Goal: Transaction & Acquisition: Purchase product/service

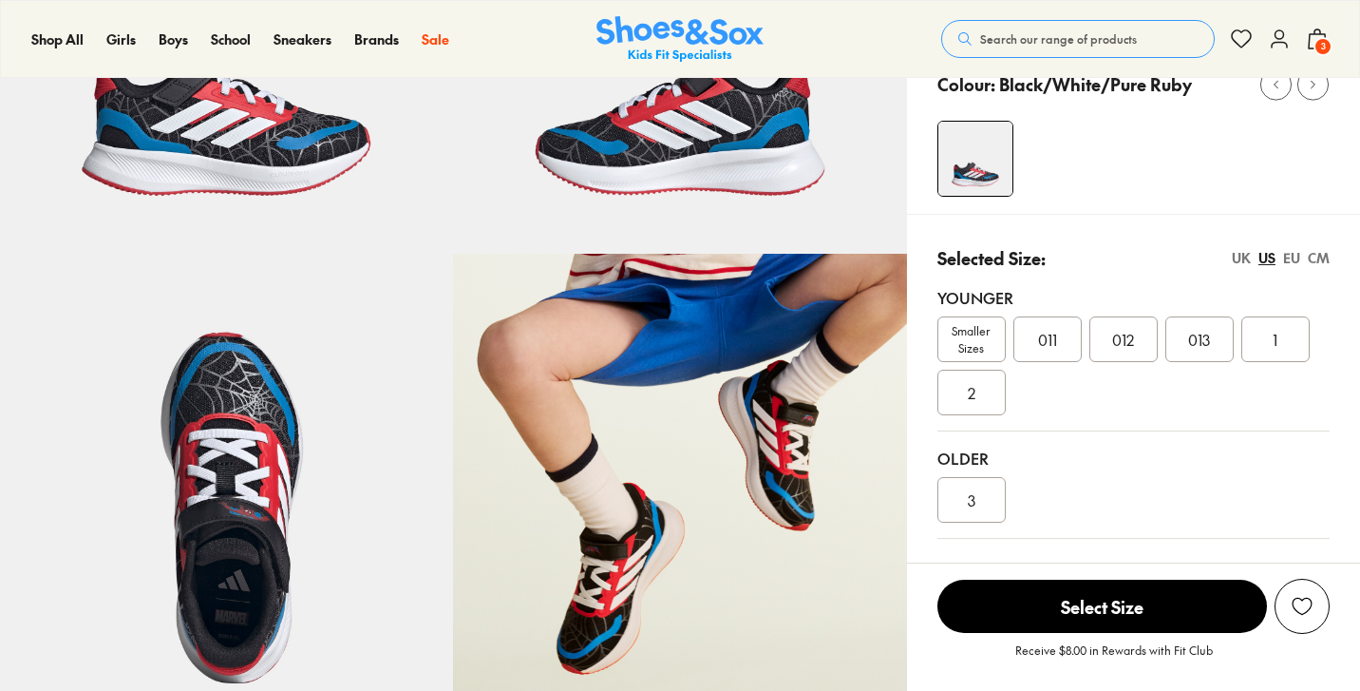
scroll to position [383, 0]
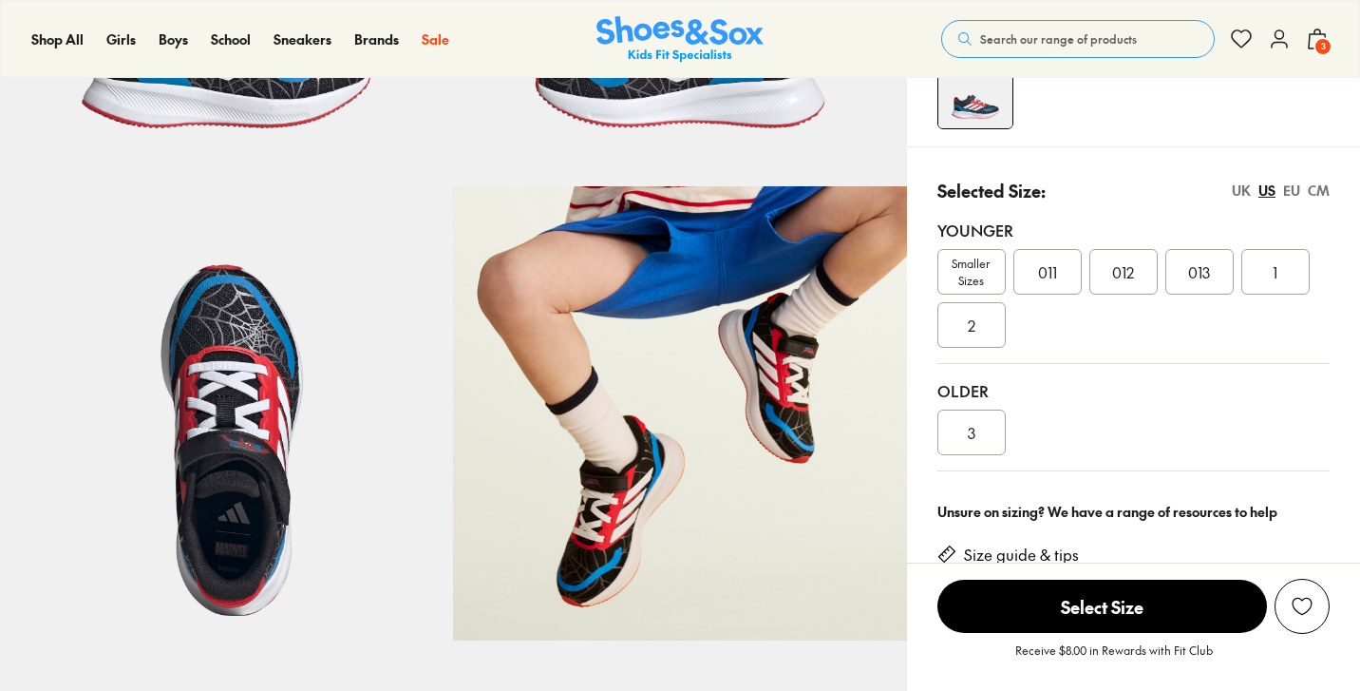
select select "*"
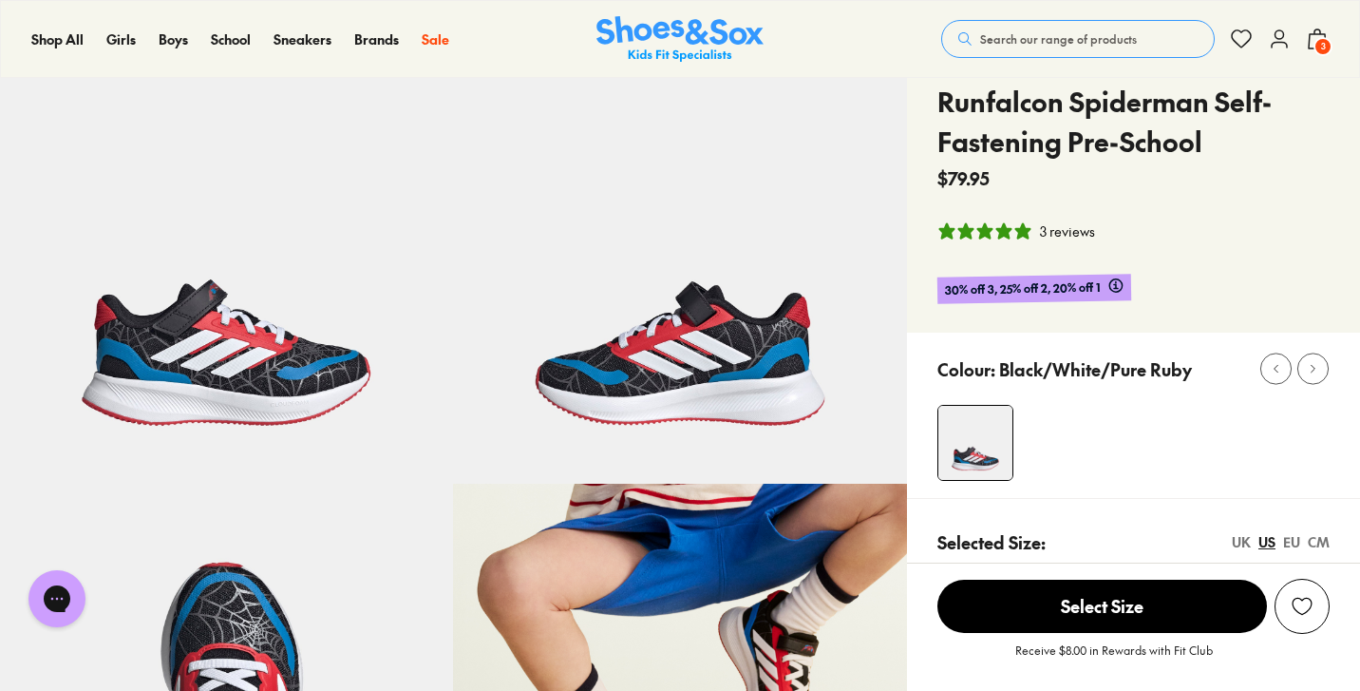
scroll to position [87, 0]
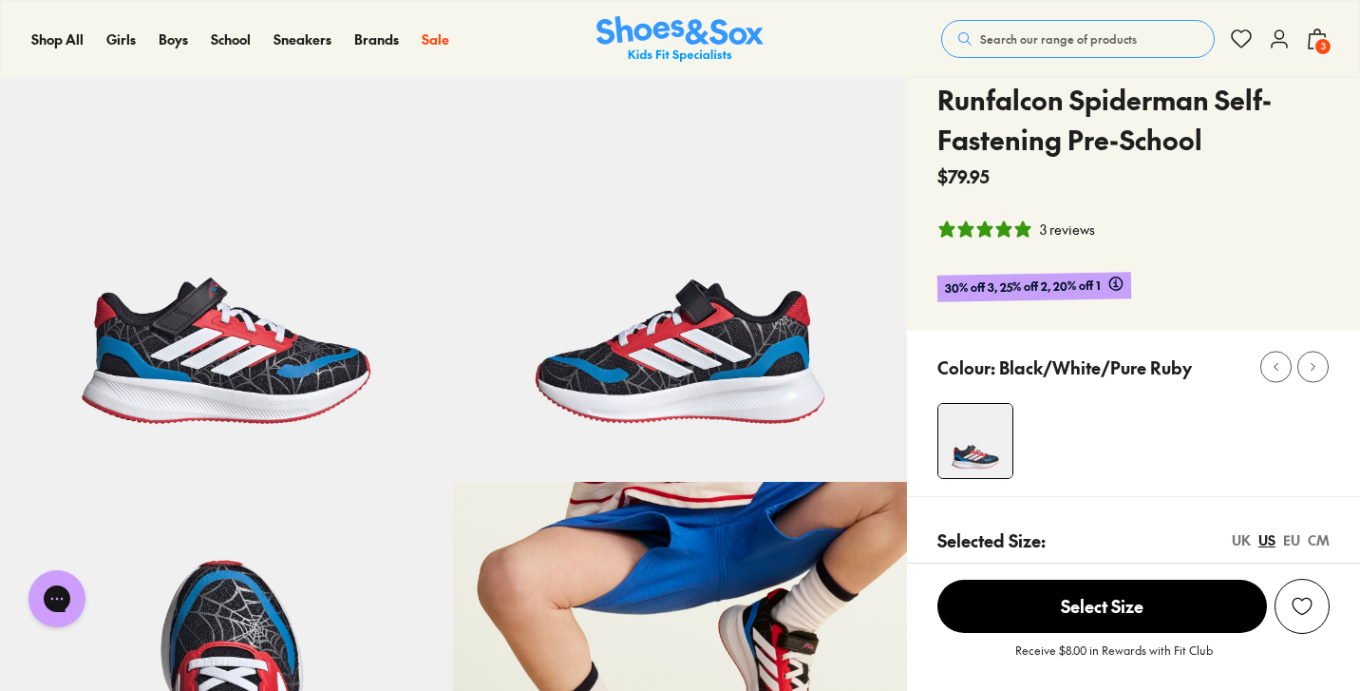
click at [1314, 38] on icon at bounding box center [1317, 39] width 23 height 23
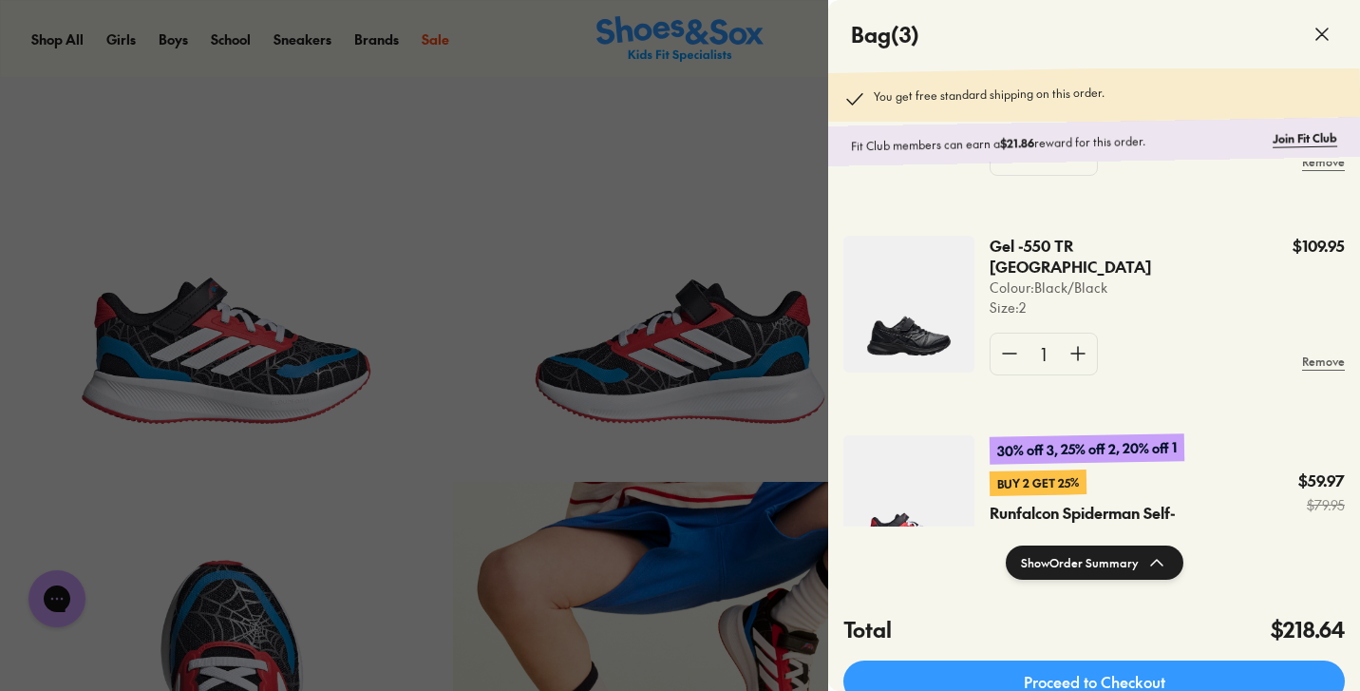
scroll to position [235, 0]
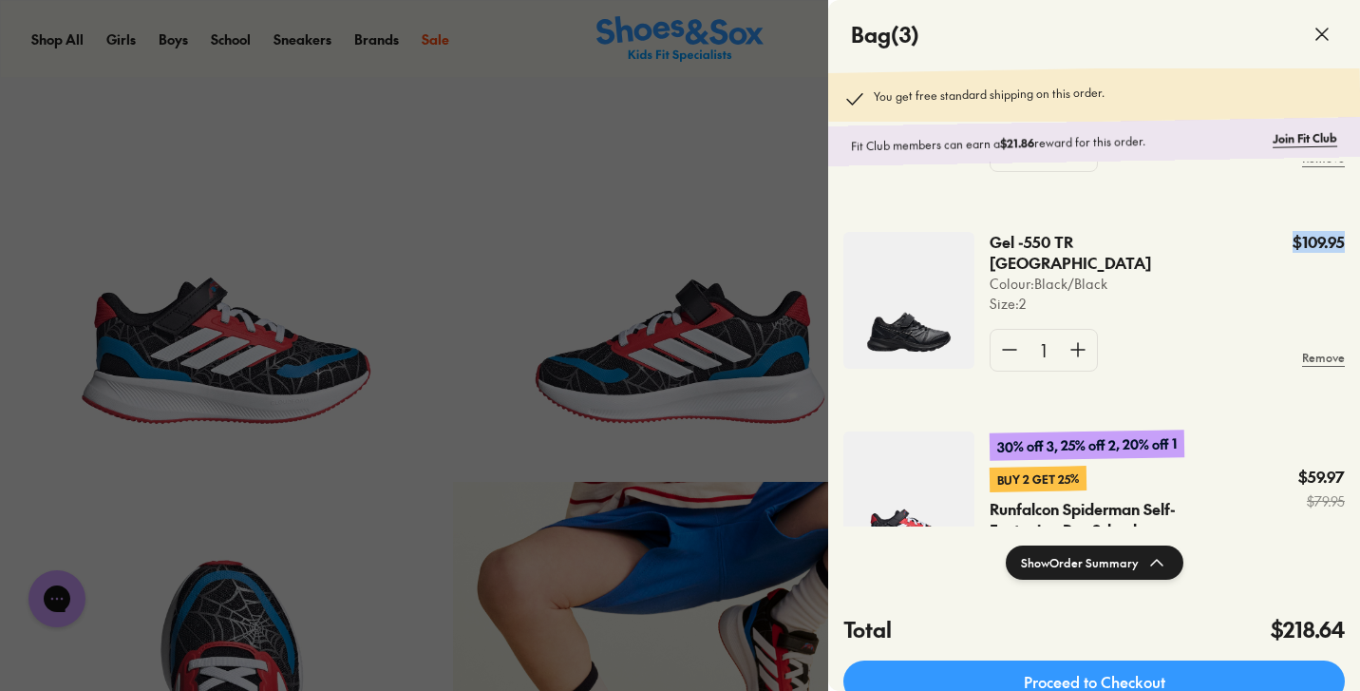
drag, startPoint x: 1334, startPoint y: 238, endPoint x: 1263, endPoint y: 238, distance: 71.2
click at [1263, 238] on div "Gel -550 TR Black Pre School Colour: Black/Black Size : 2 $109.95 1 Remove" at bounding box center [1094, 308] width 532 height 199
click at [1203, 273] on div "Gel -550 TR Black Pre School Colour: Black/Black Size : 2 $109.95" at bounding box center [1167, 273] width 355 height 82
drag, startPoint x: 1331, startPoint y: 241, endPoint x: 1297, endPoint y: 241, distance: 34.2
click at [1297, 241] on p "$109.95" at bounding box center [1319, 242] width 52 height 21
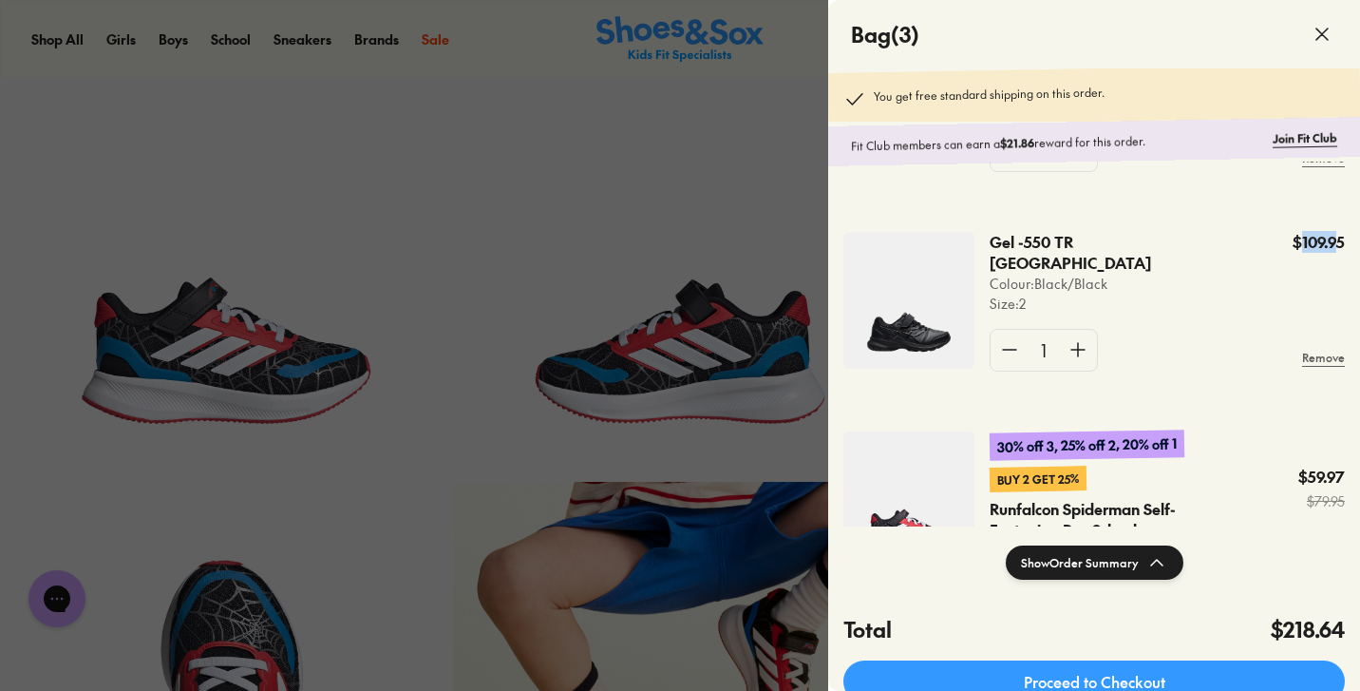
click at [1297, 241] on p "$109.95" at bounding box center [1319, 242] width 52 height 21
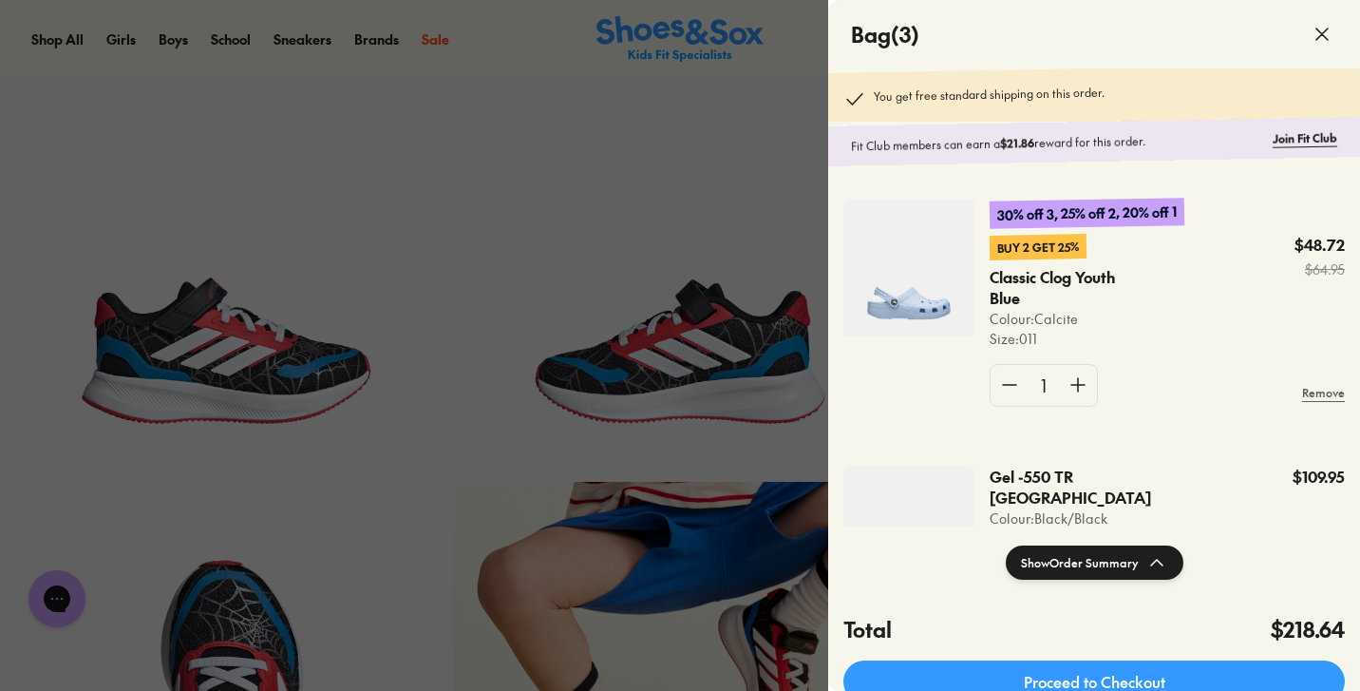
scroll to position [0, 0]
click at [591, 199] on div at bounding box center [680, 345] width 1360 height 691
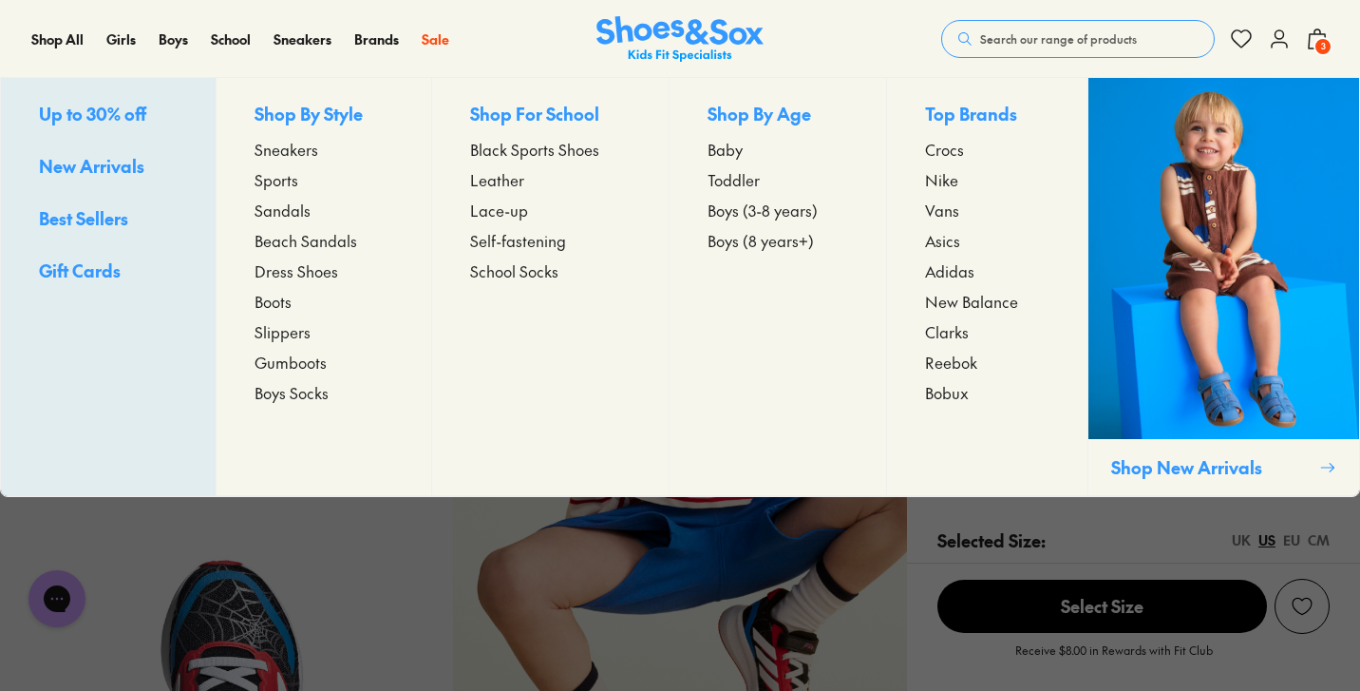
click at [281, 216] on span "Sandals" at bounding box center [283, 210] width 56 height 23
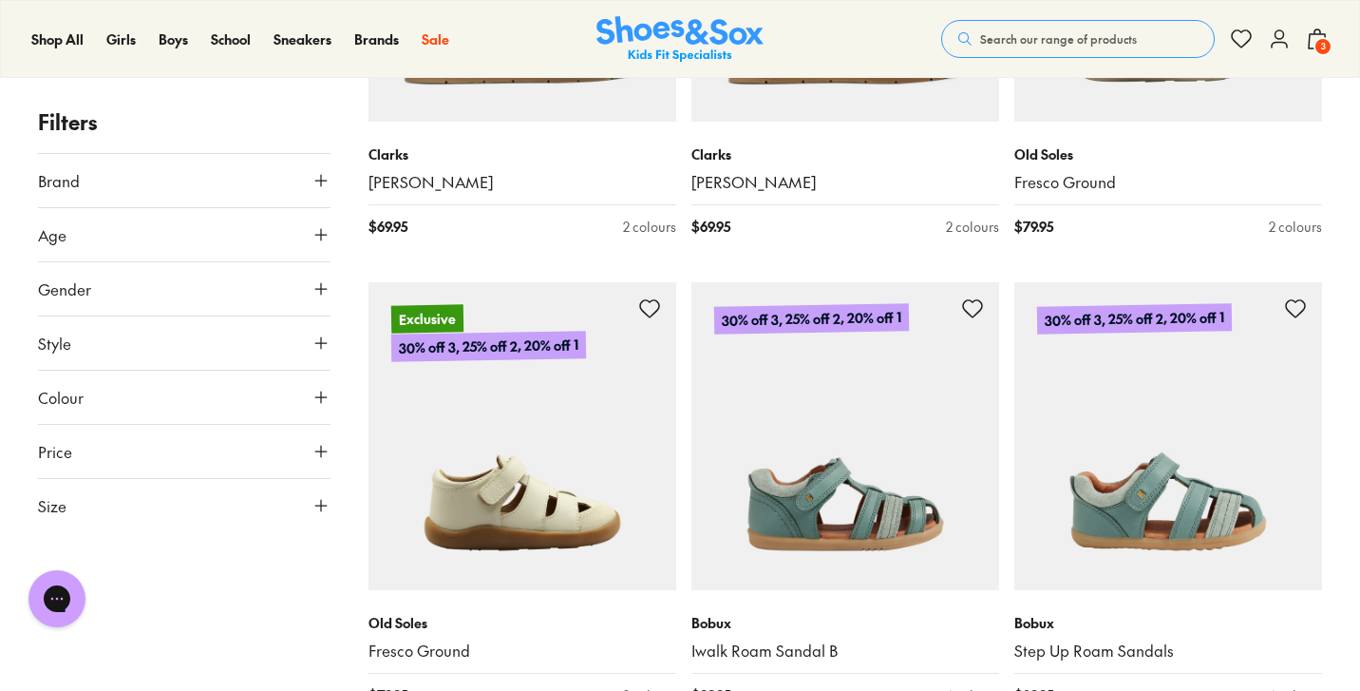
scroll to position [3887, 0]
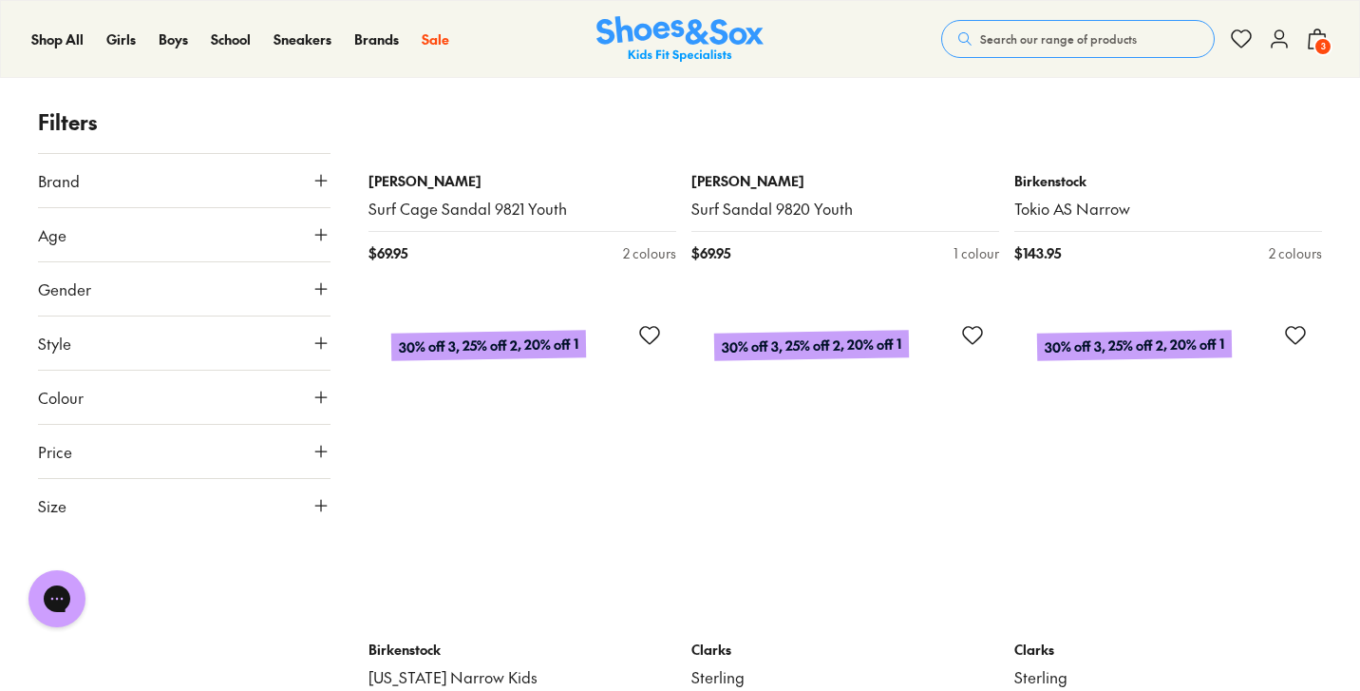
scroll to position [9602, 0]
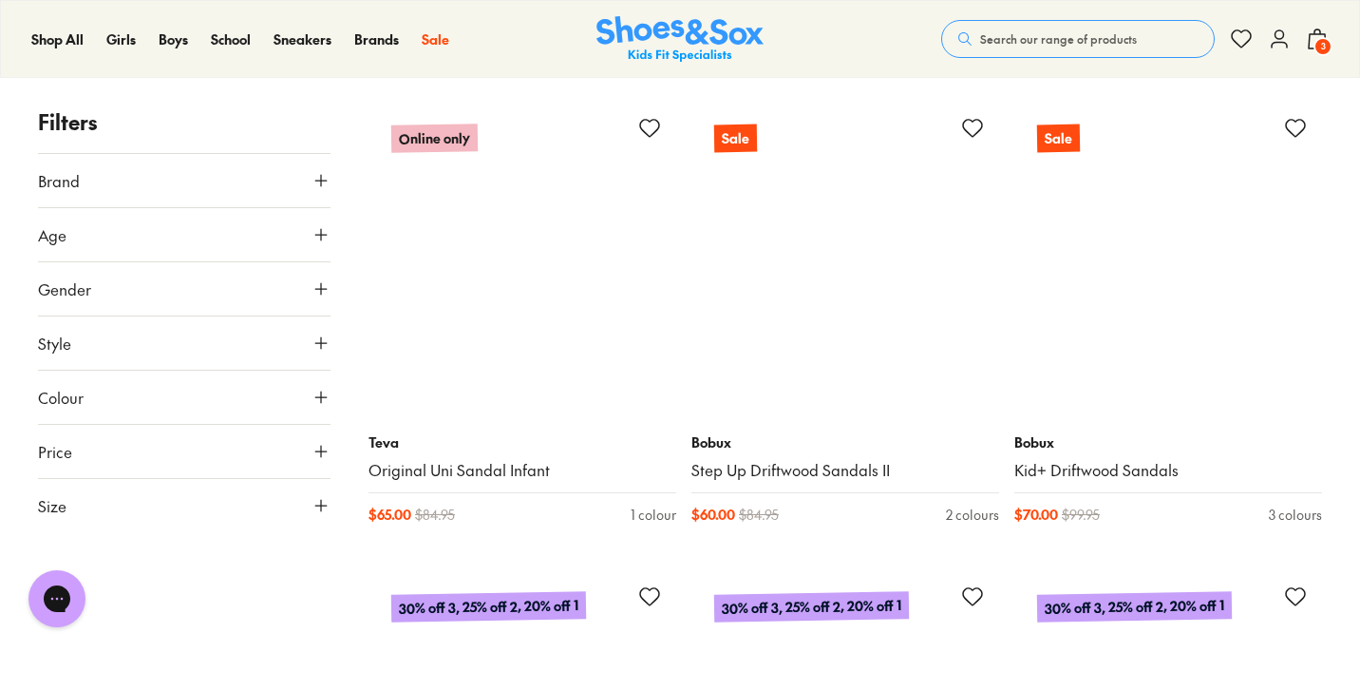
scroll to position [14580, 0]
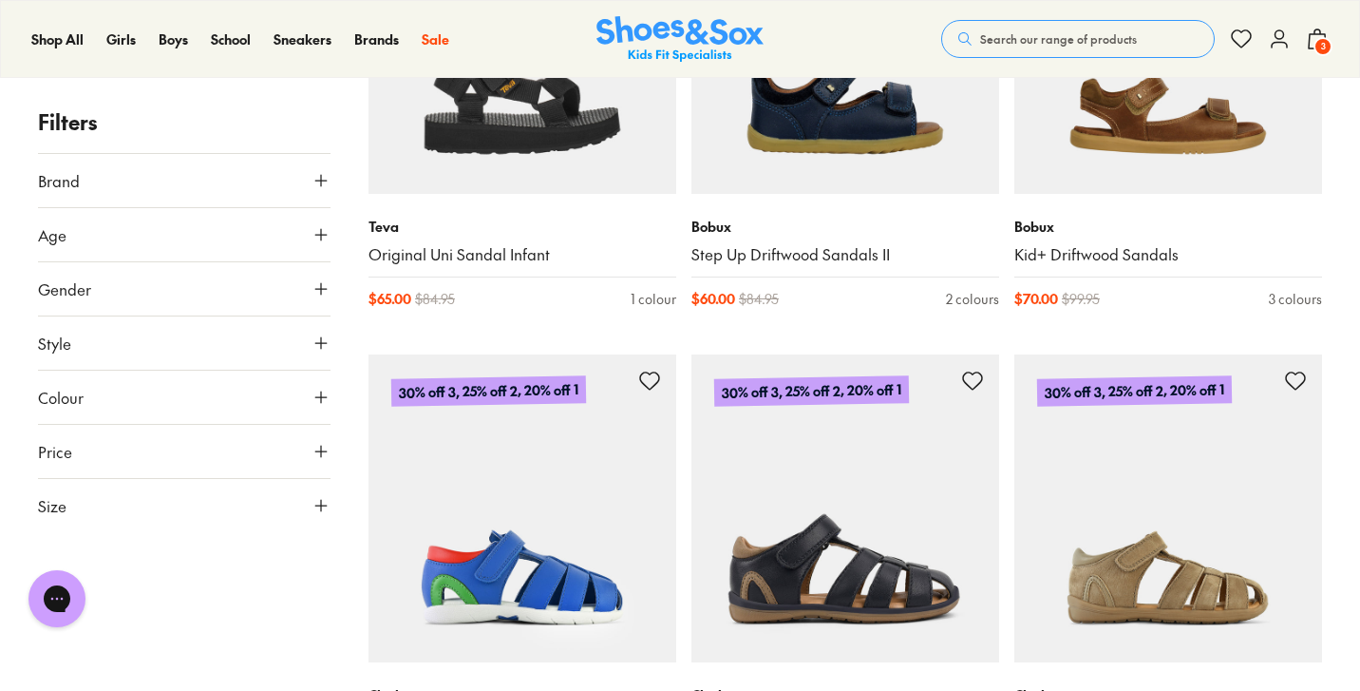
type input "***"
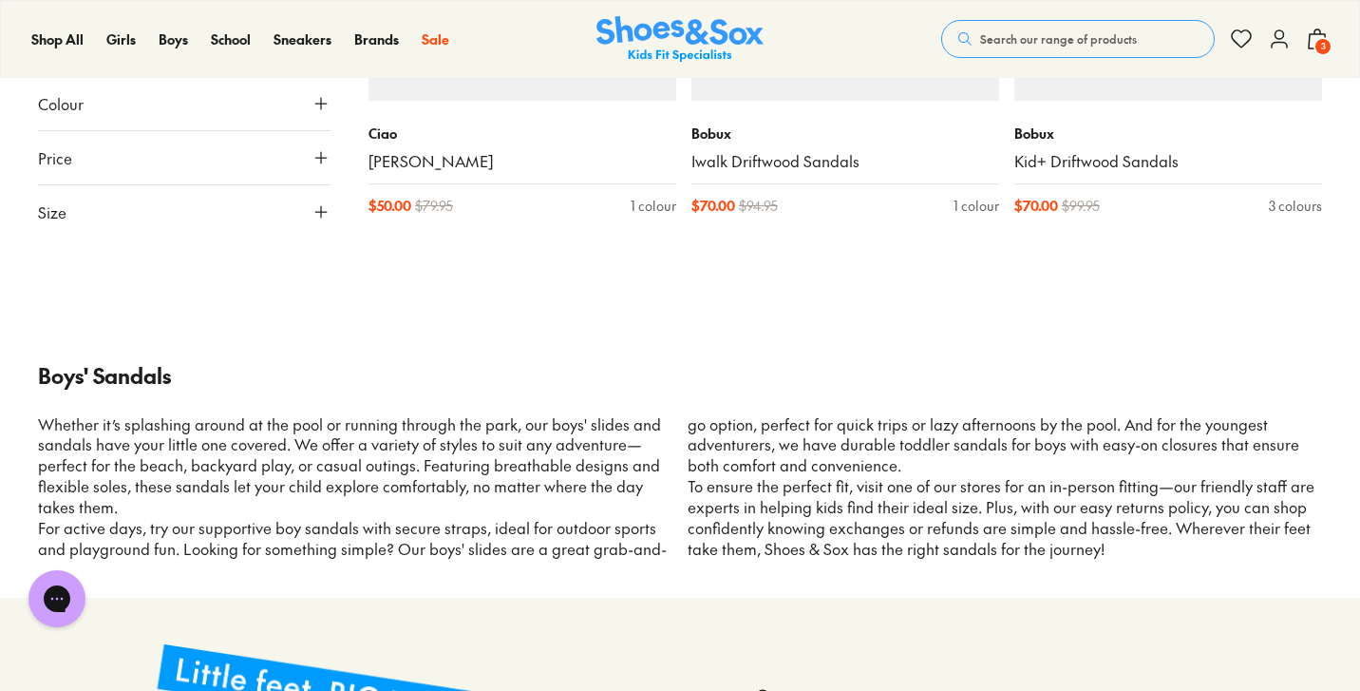
scroll to position [18766, 0]
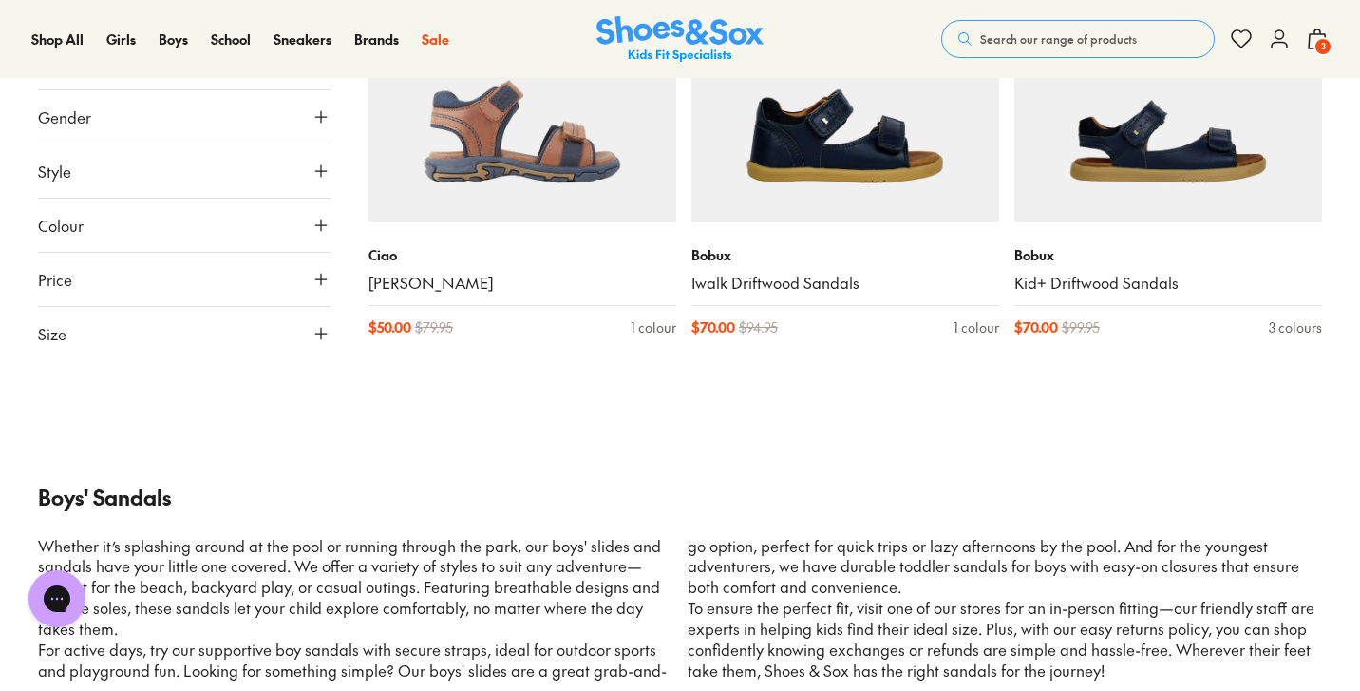
click at [1047, 28] on button "Search our range of products" at bounding box center [1078, 39] width 274 height 38
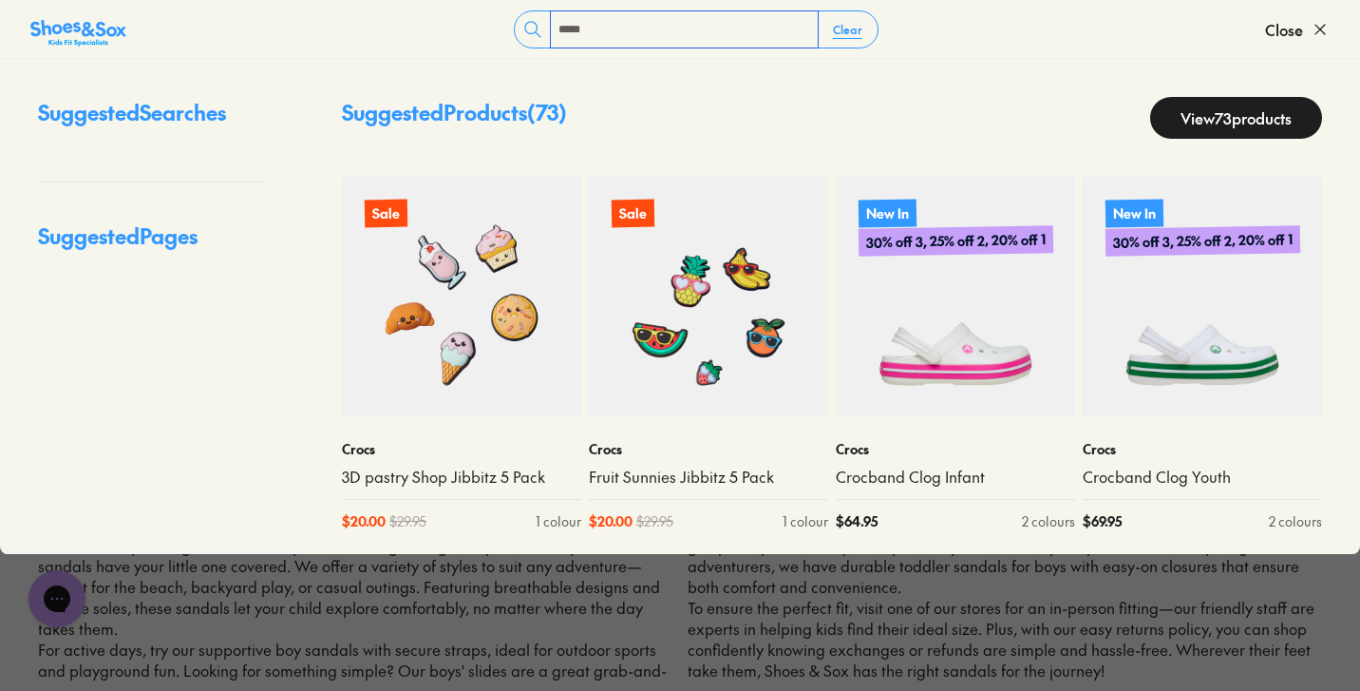
type input "*****"
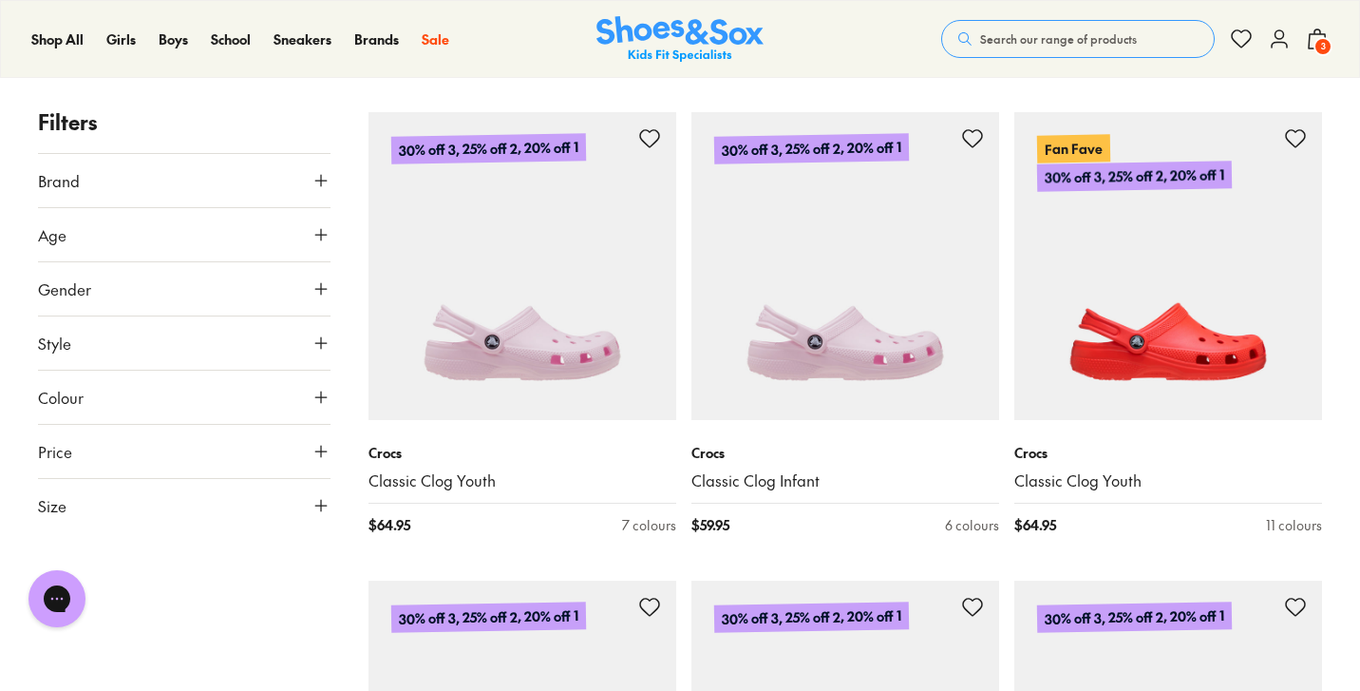
scroll to position [2572, 0]
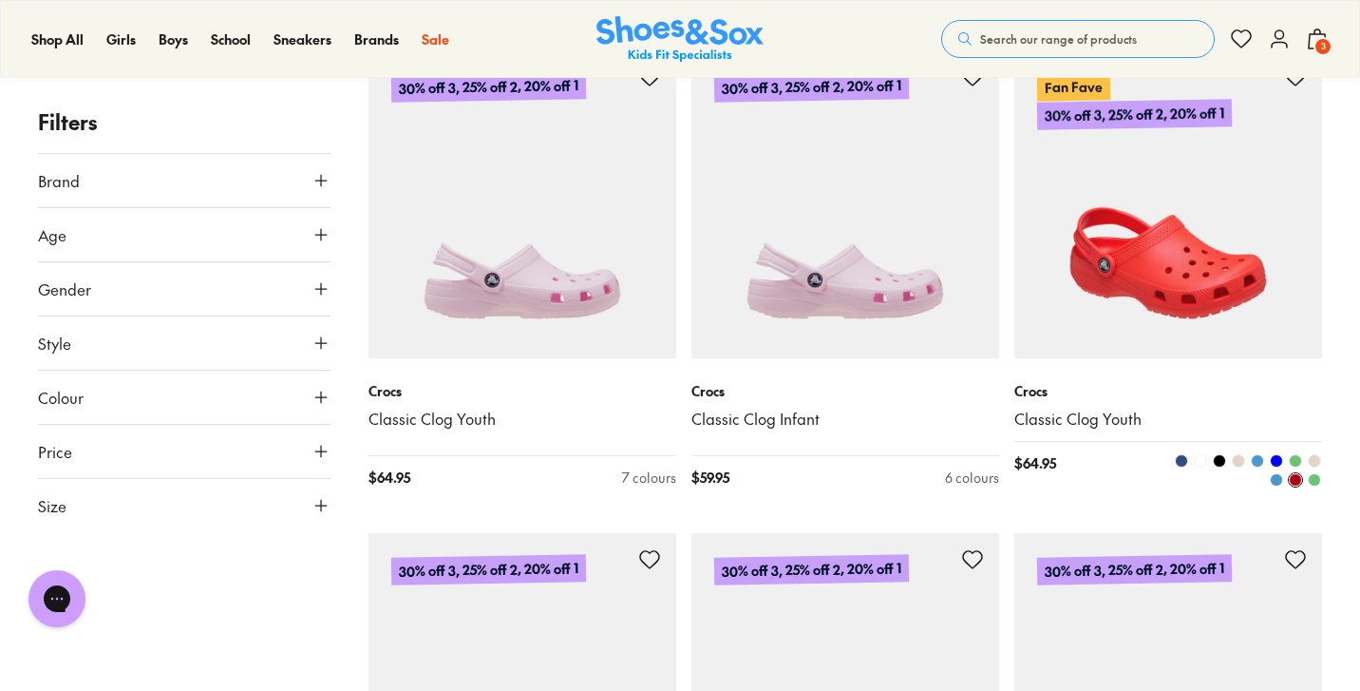
click at [1154, 270] on img at bounding box center [1168, 204] width 308 height 308
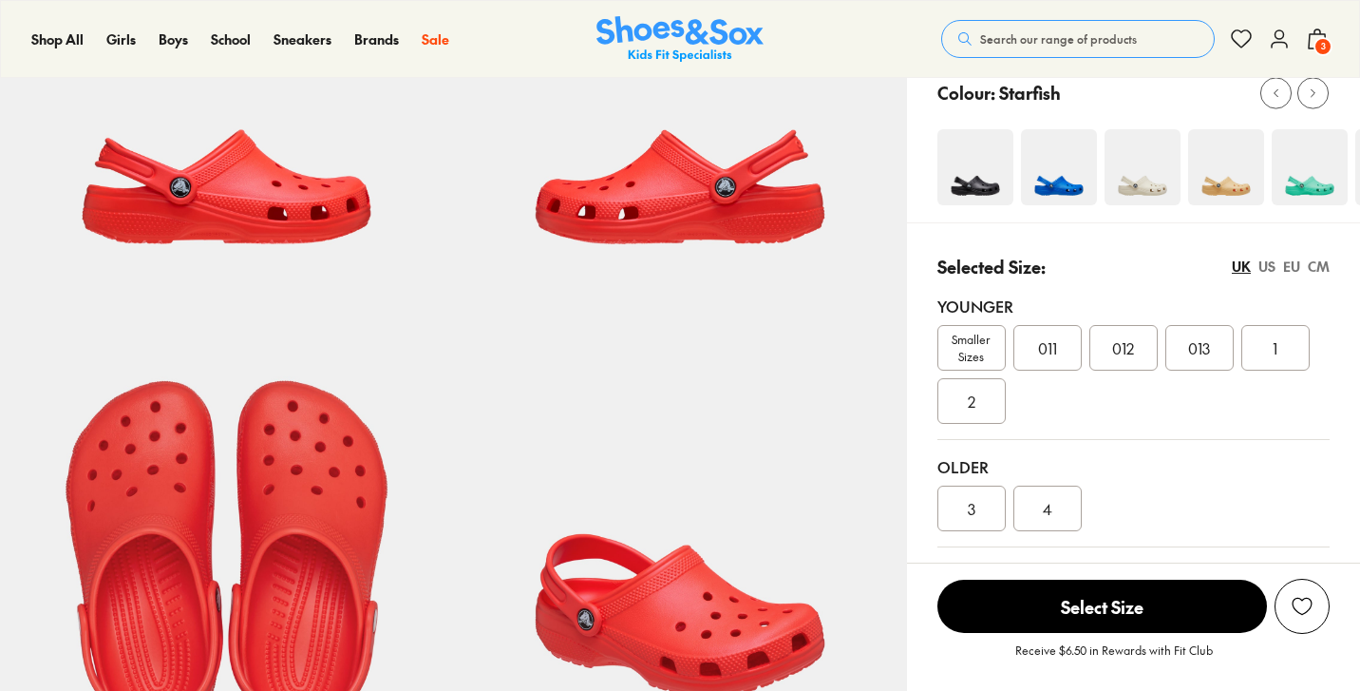
select select "*"
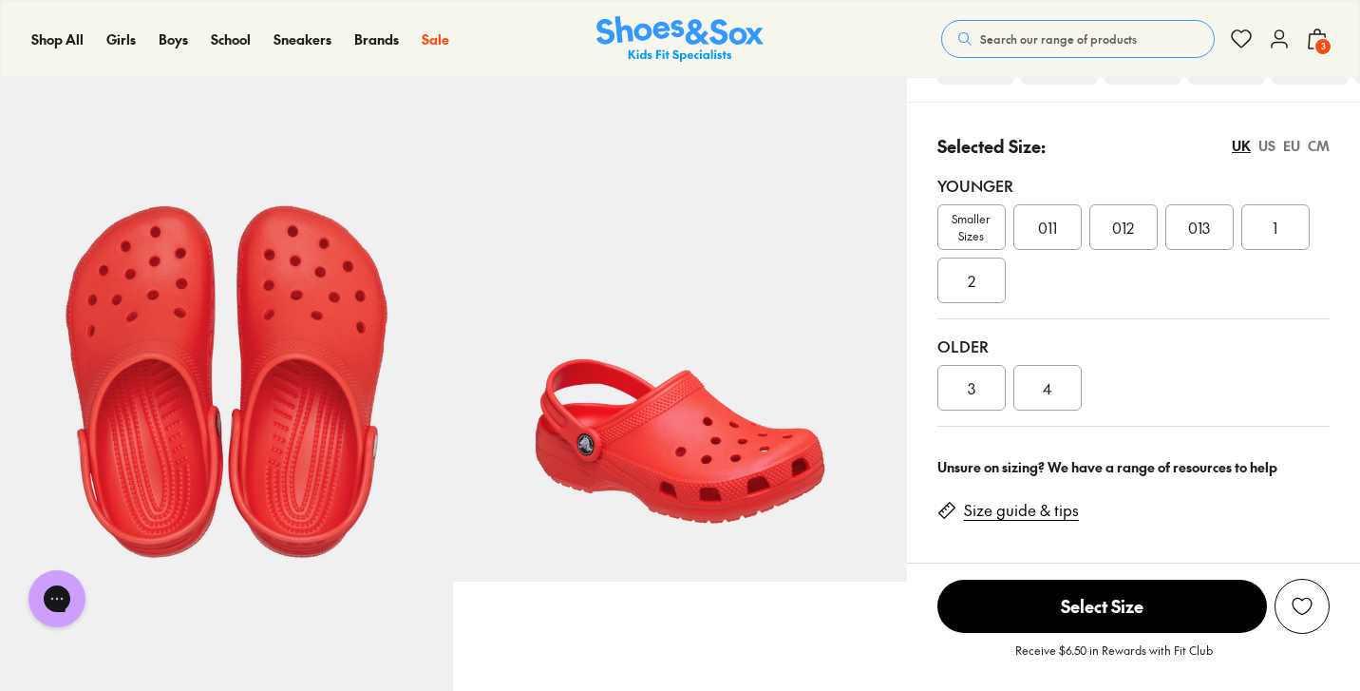
scroll to position [444, 0]
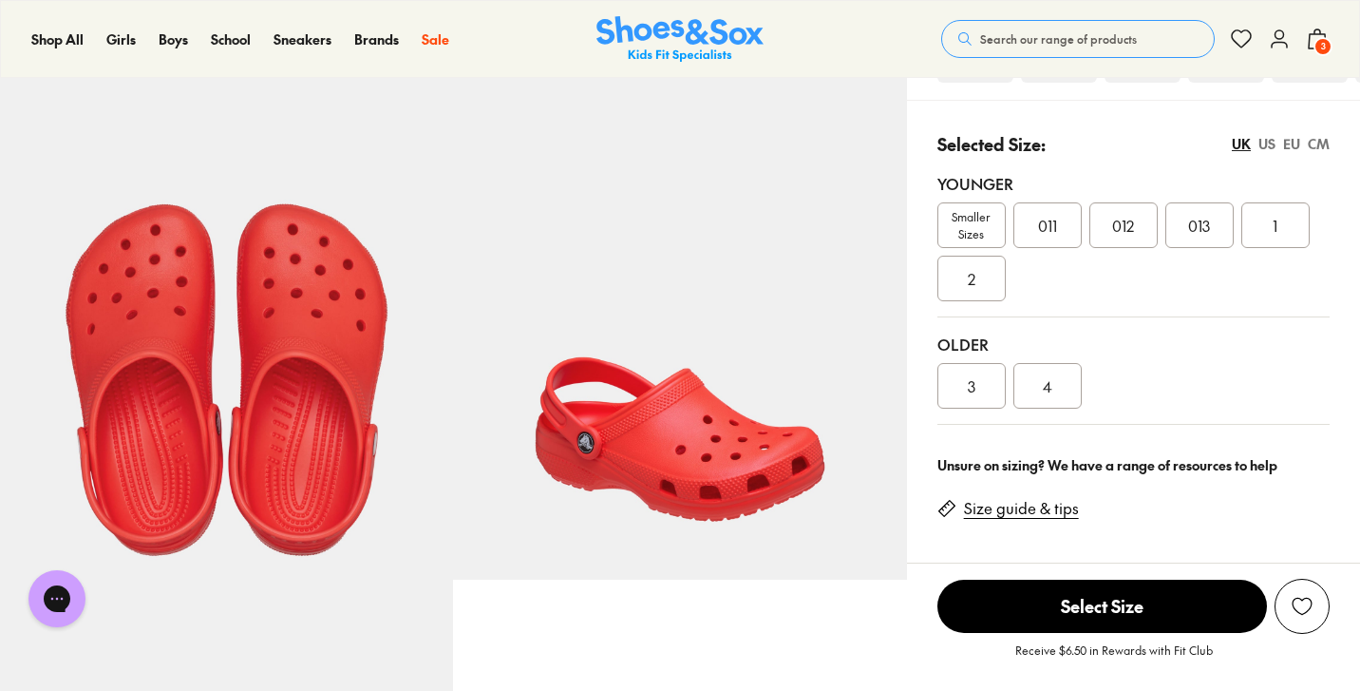
click at [1263, 143] on div "US" at bounding box center [1267, 144] width 17 height 20
click at [968, 282] on span "2" at bounding box center [972, 278] width 8 height 23
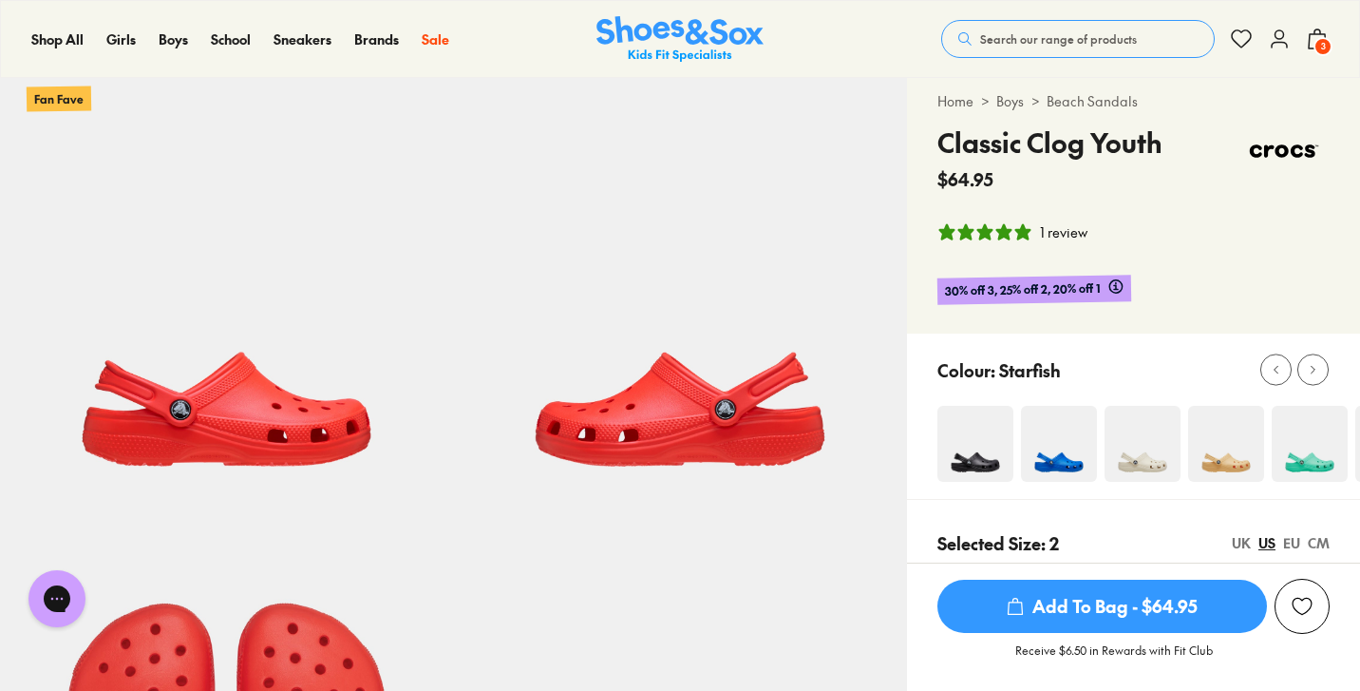
scroll to position [44, 0]
click at [1099, 603] on span "Add To Bag - $64.95" at bounding box center [1102, 605] width 330 height 53
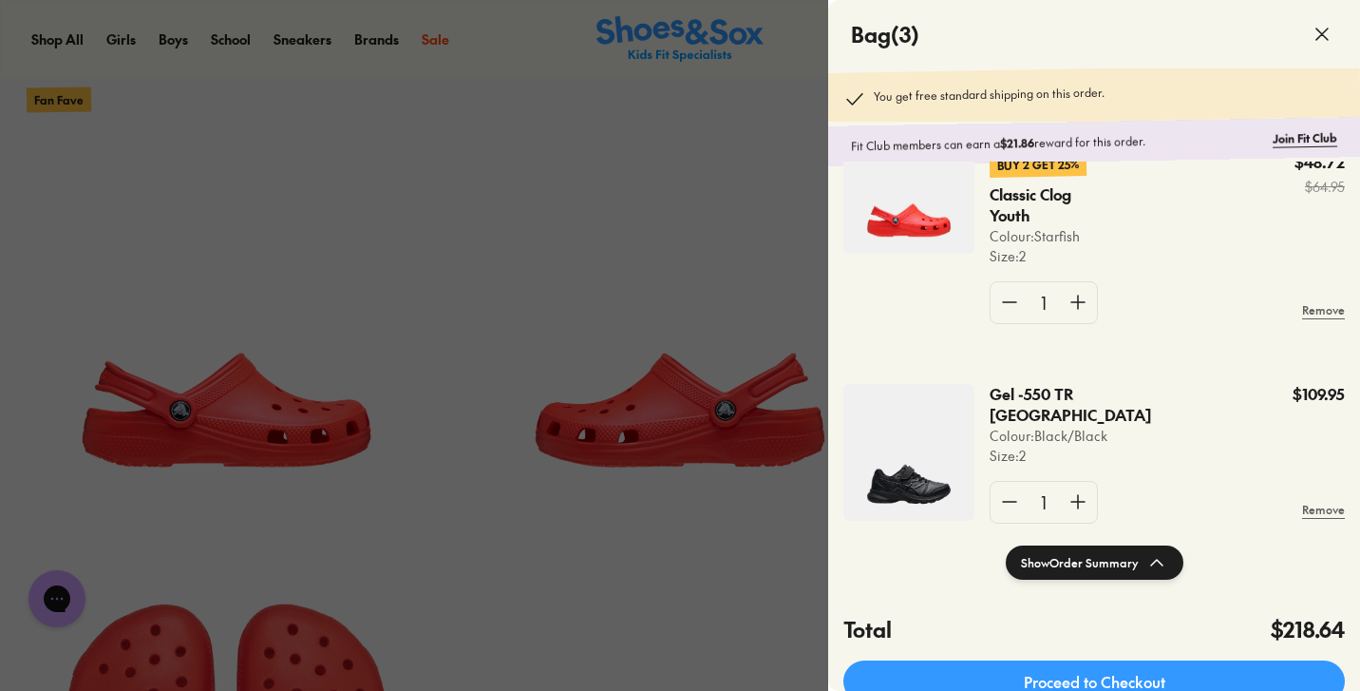
scroll to position [80, 0]
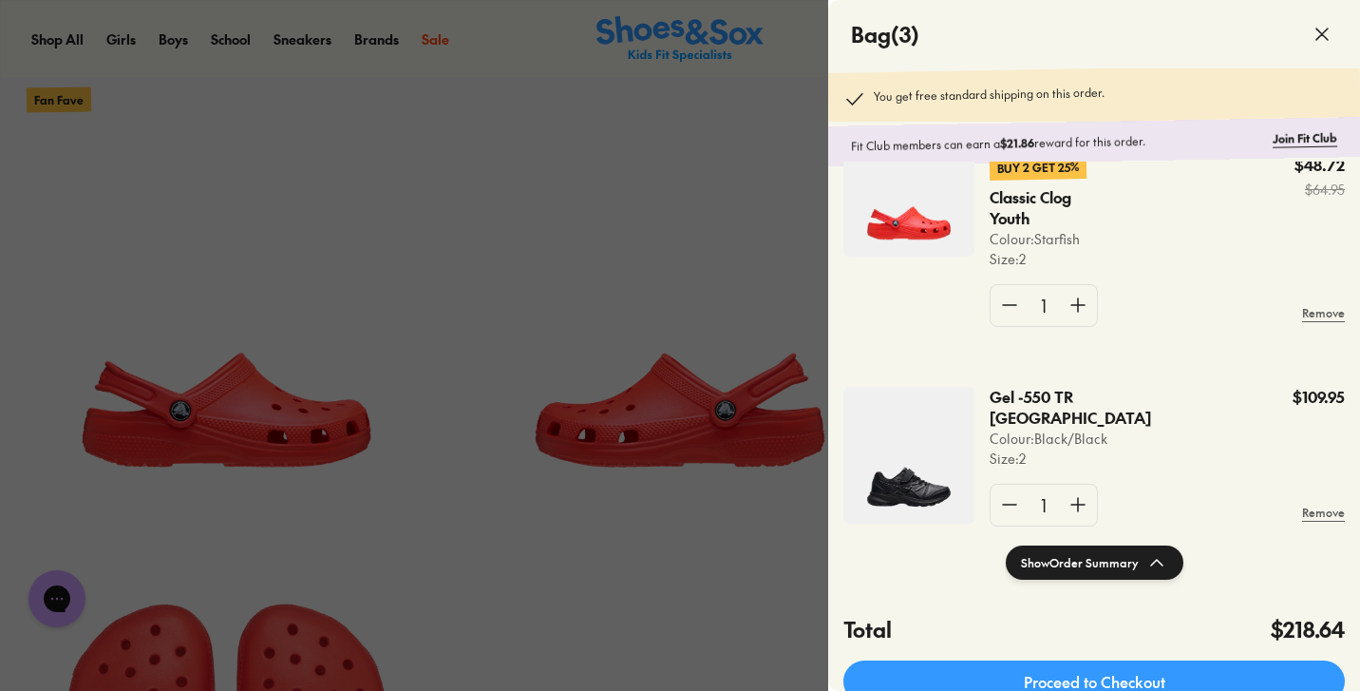
click at [687, 570] on div at bounding box center [680, 345] width 1360 height 691
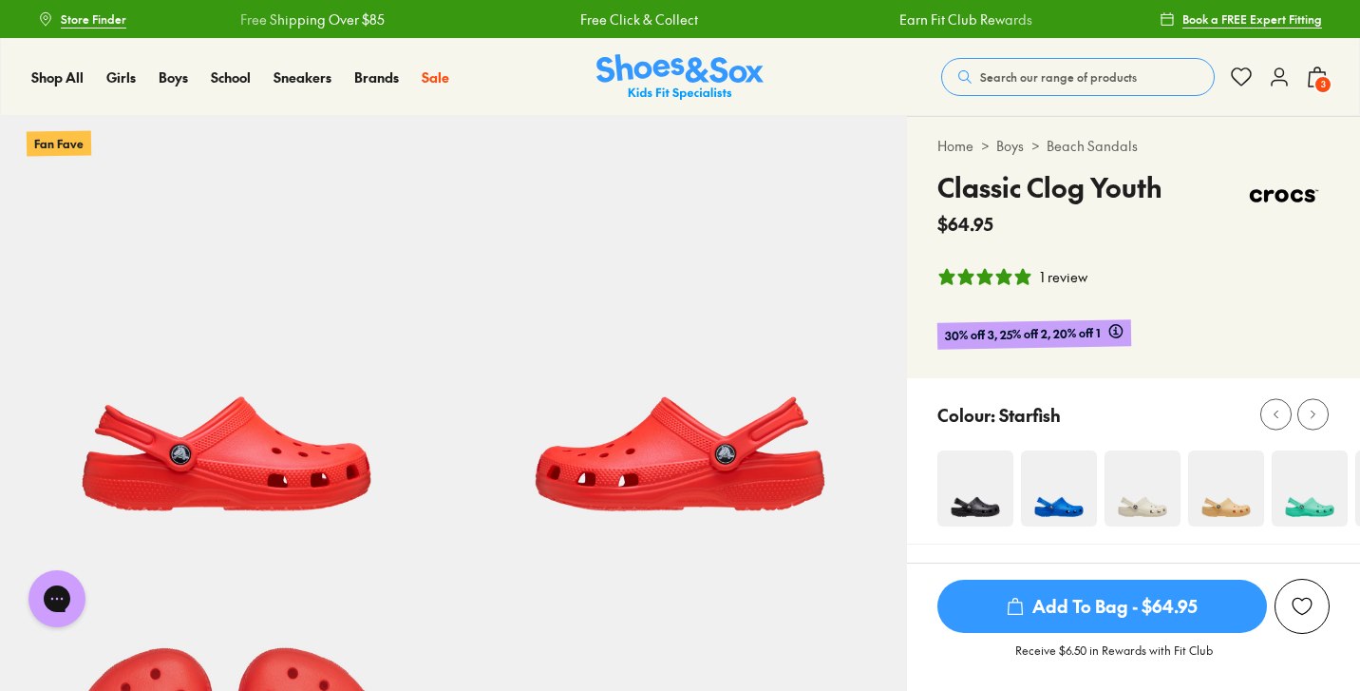
scroll to position [0, 0]
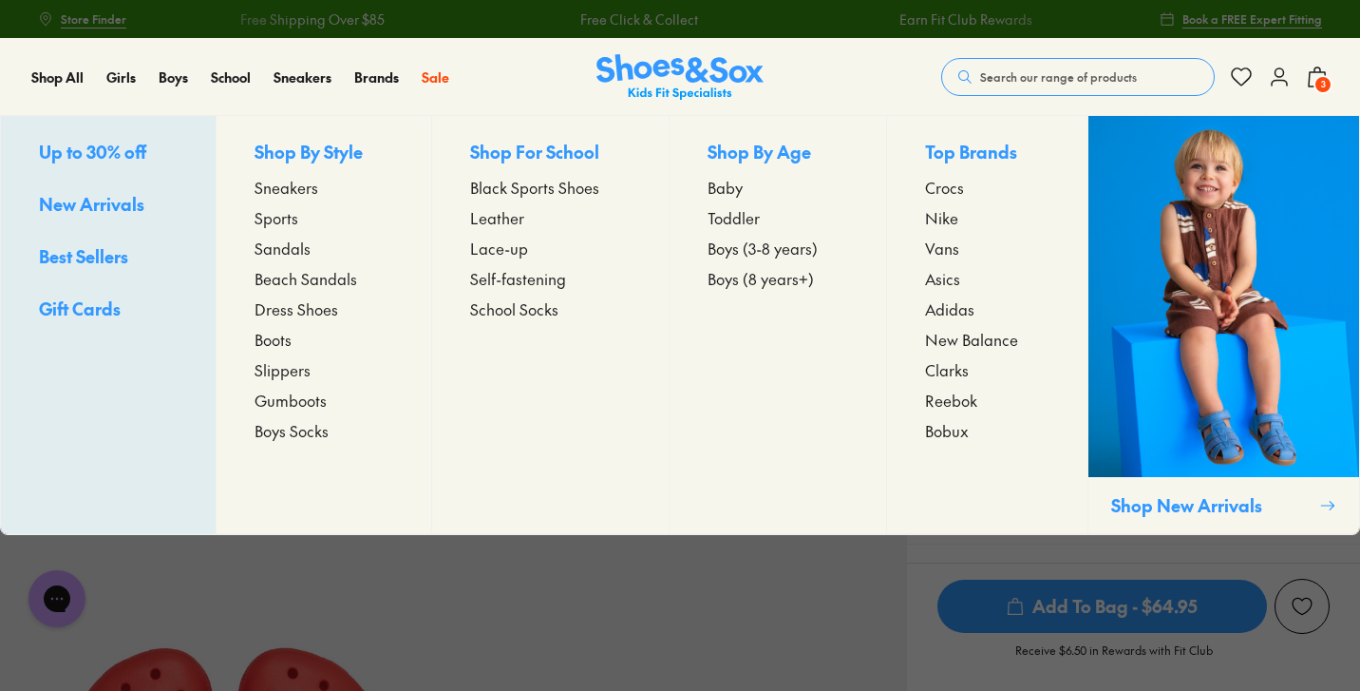
click at [279, 277] on span "Beach Sandals" at bounding box center [306, 278] width 103 height 23
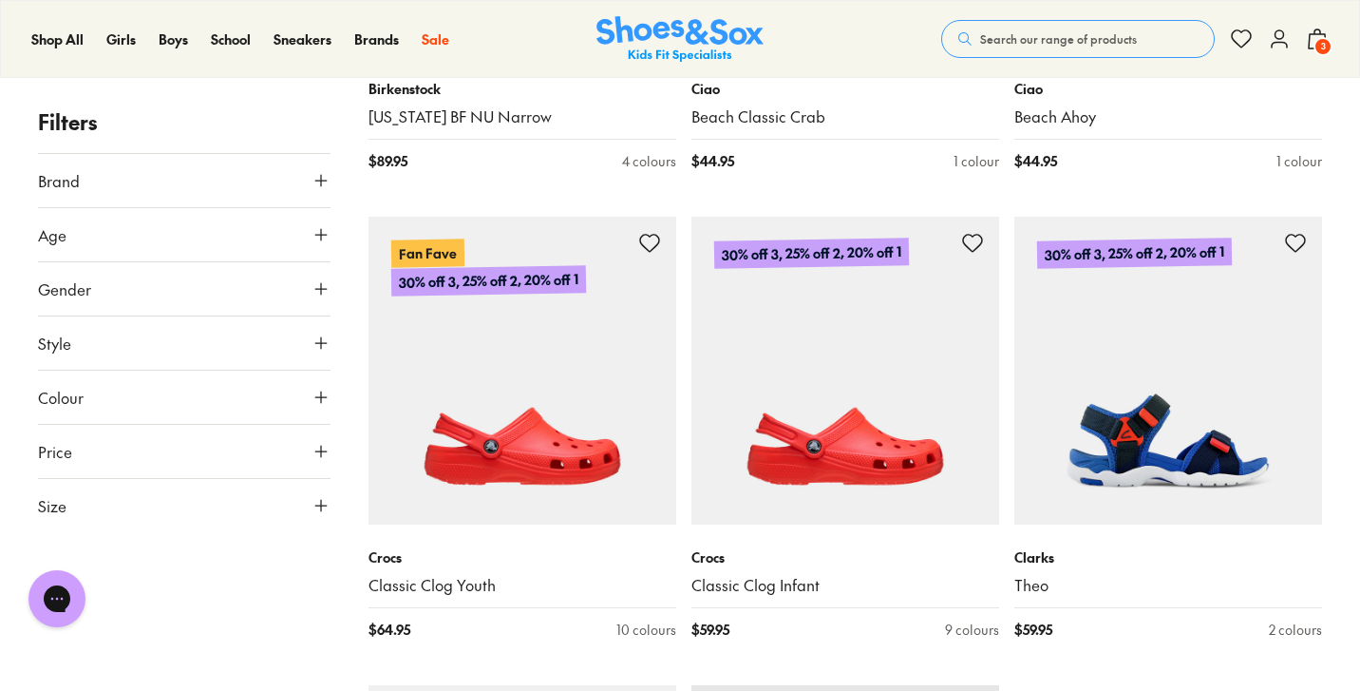
scroll to position [4384, 0]
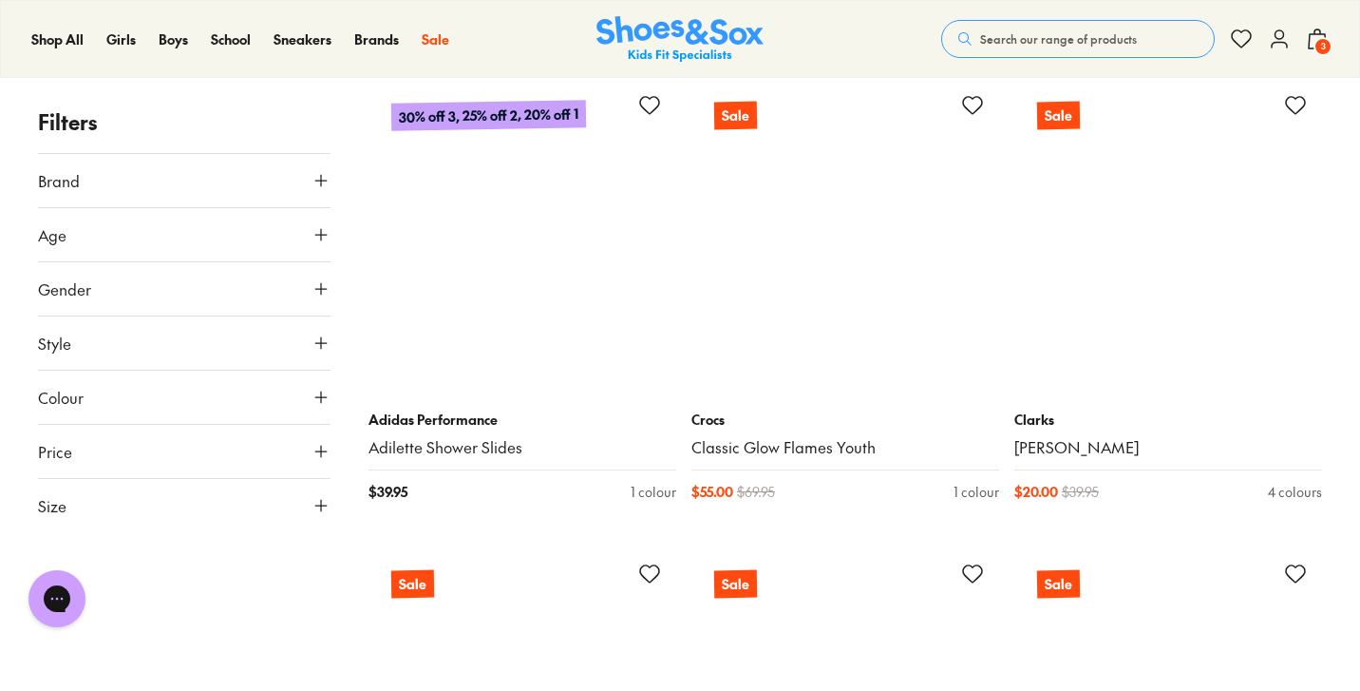
scroll to position [8735, 0]
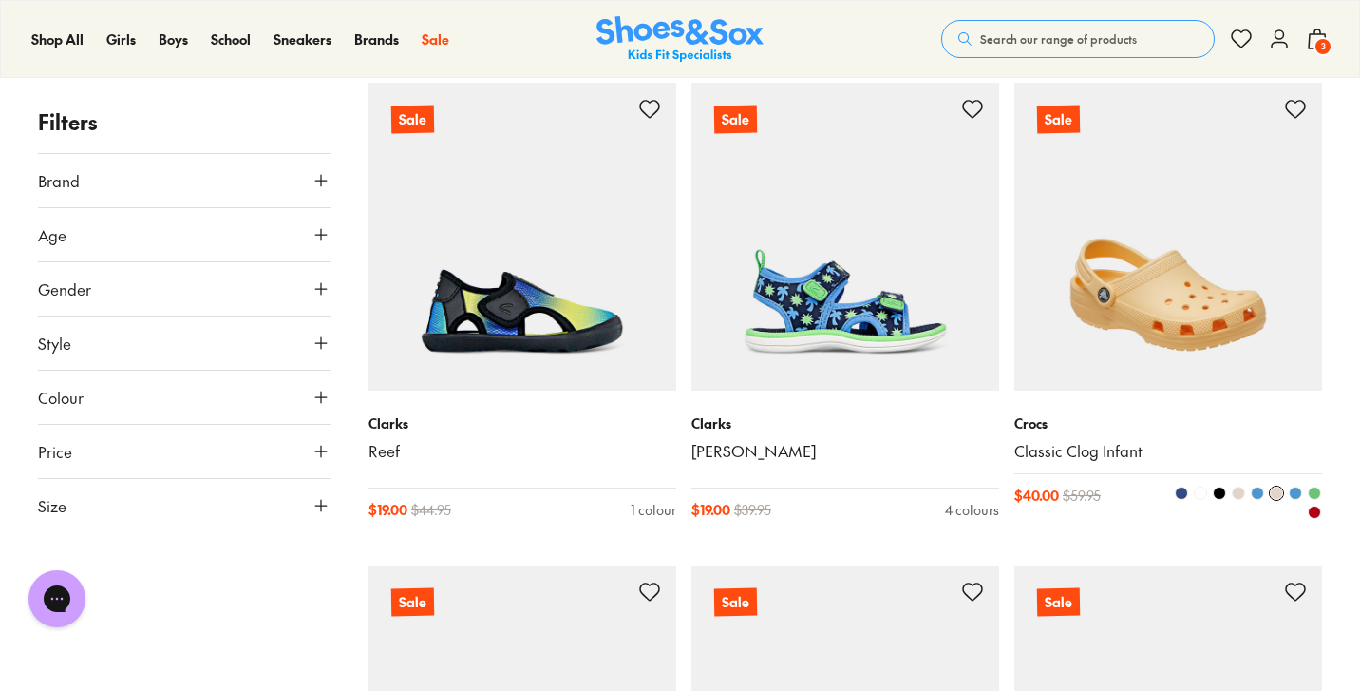
scroll to position [11539, 0]
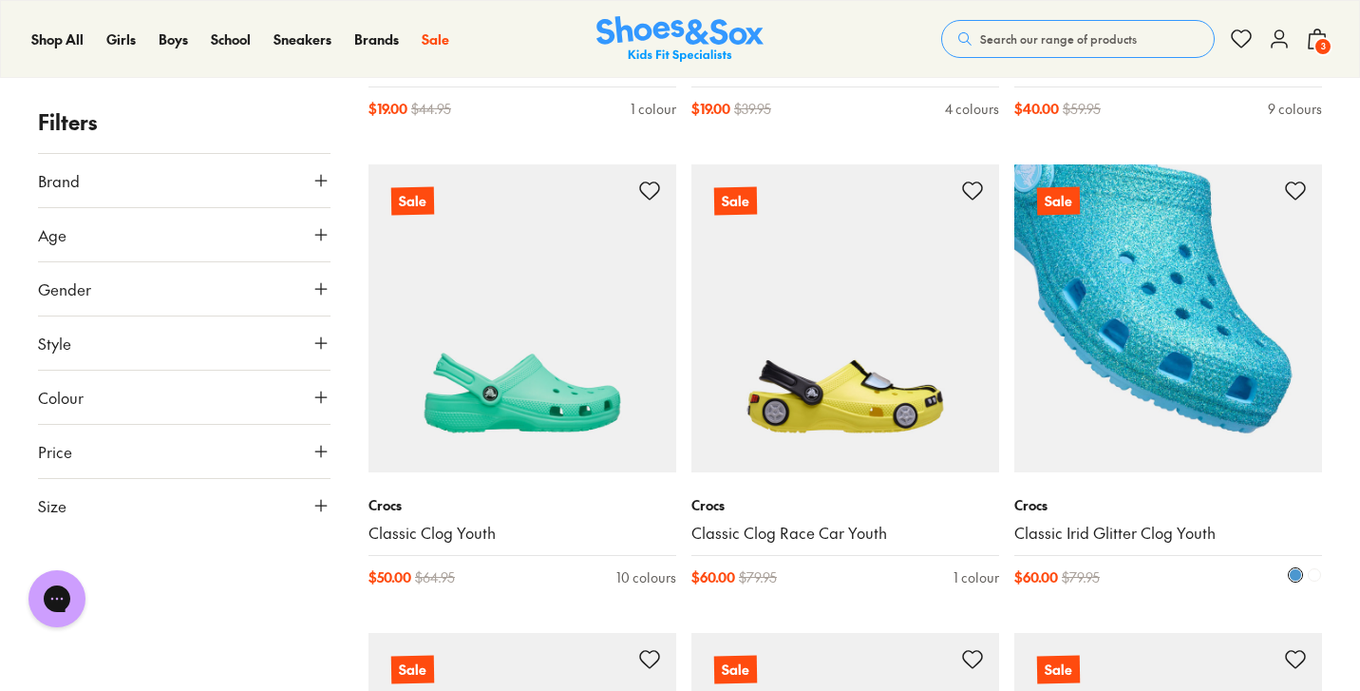
type input "***"
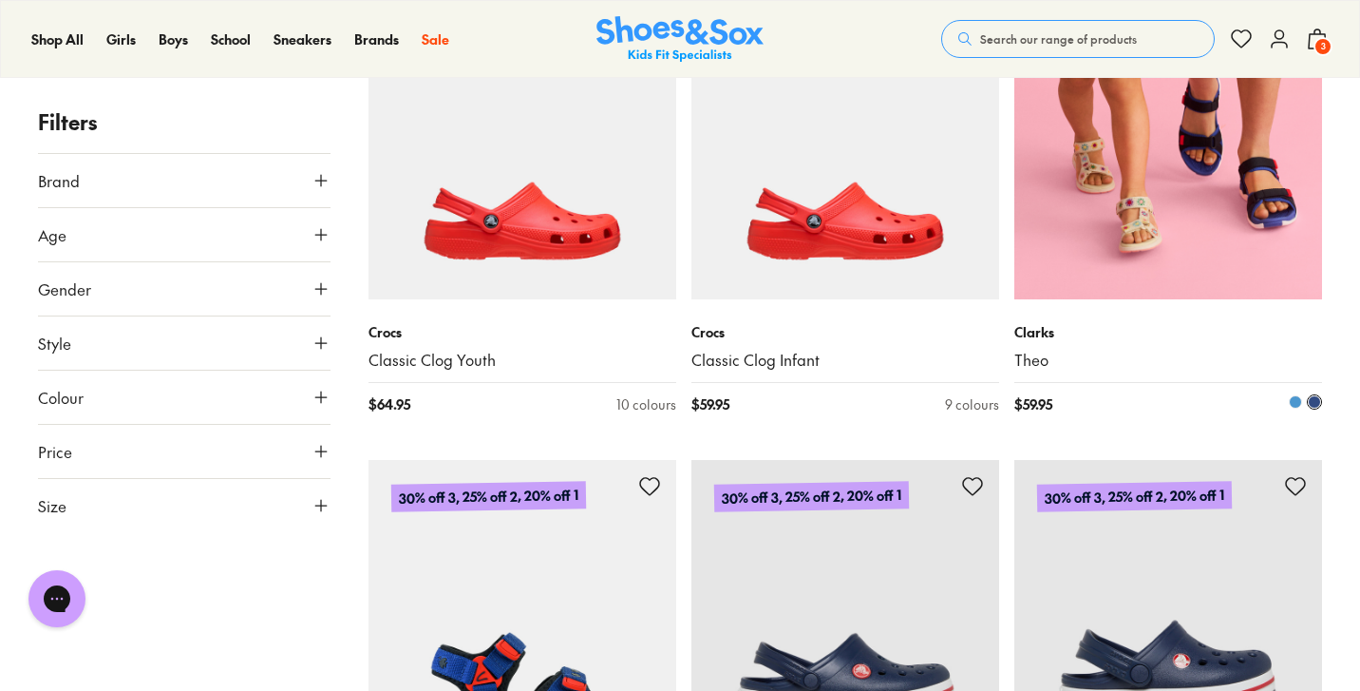
scroll to position [4590, 0]
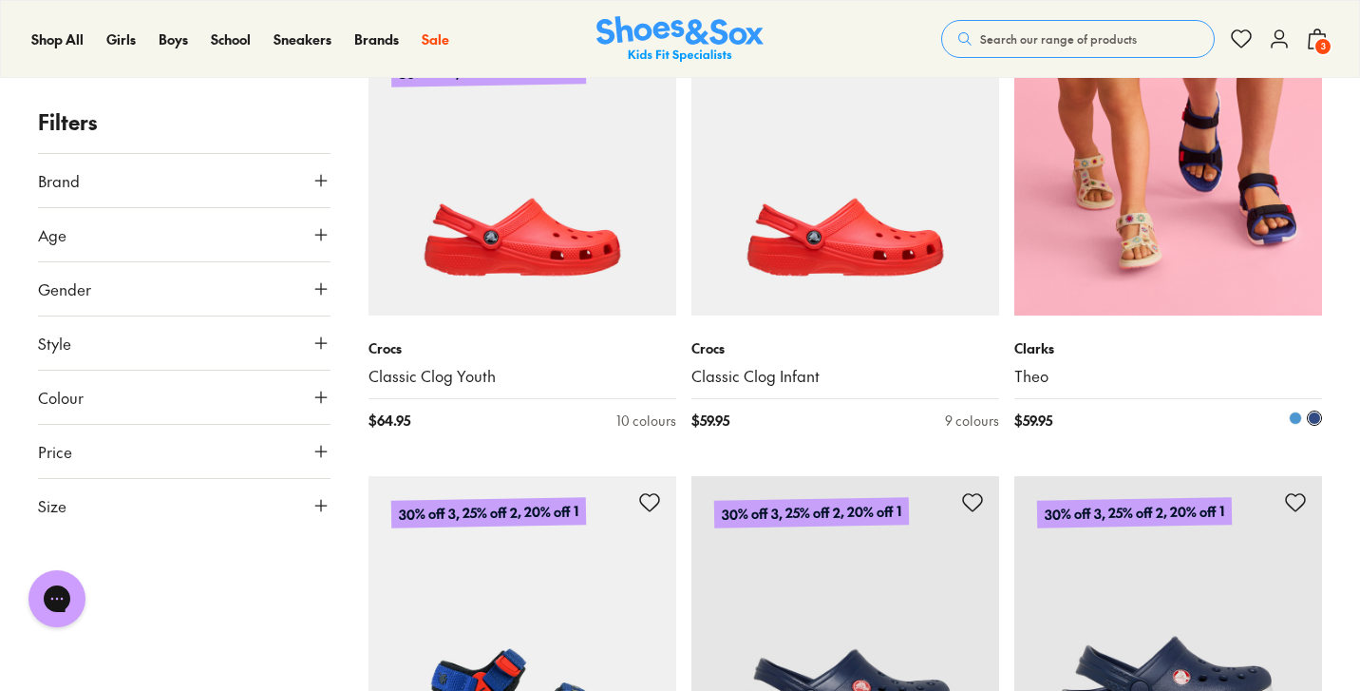
click at [1172, 205] on img at bounding box center [1168, 162] width 308 height 308
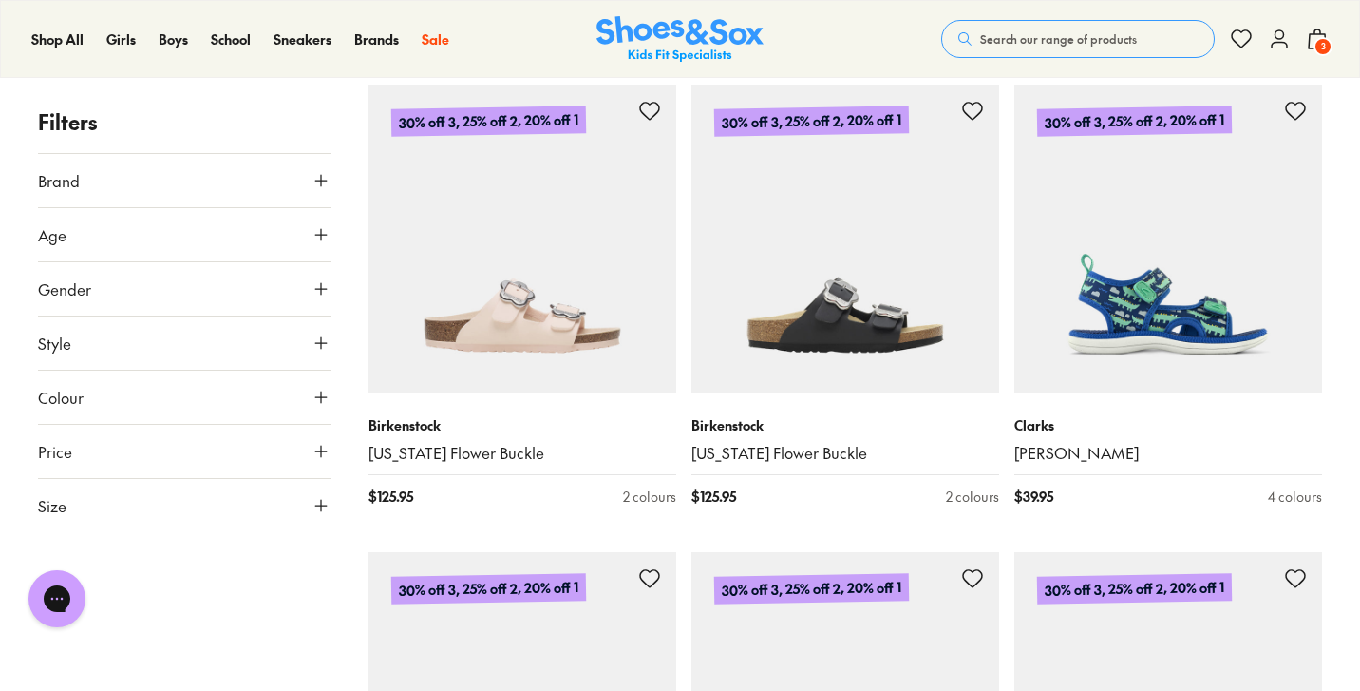
scroll to position [3104, 0]
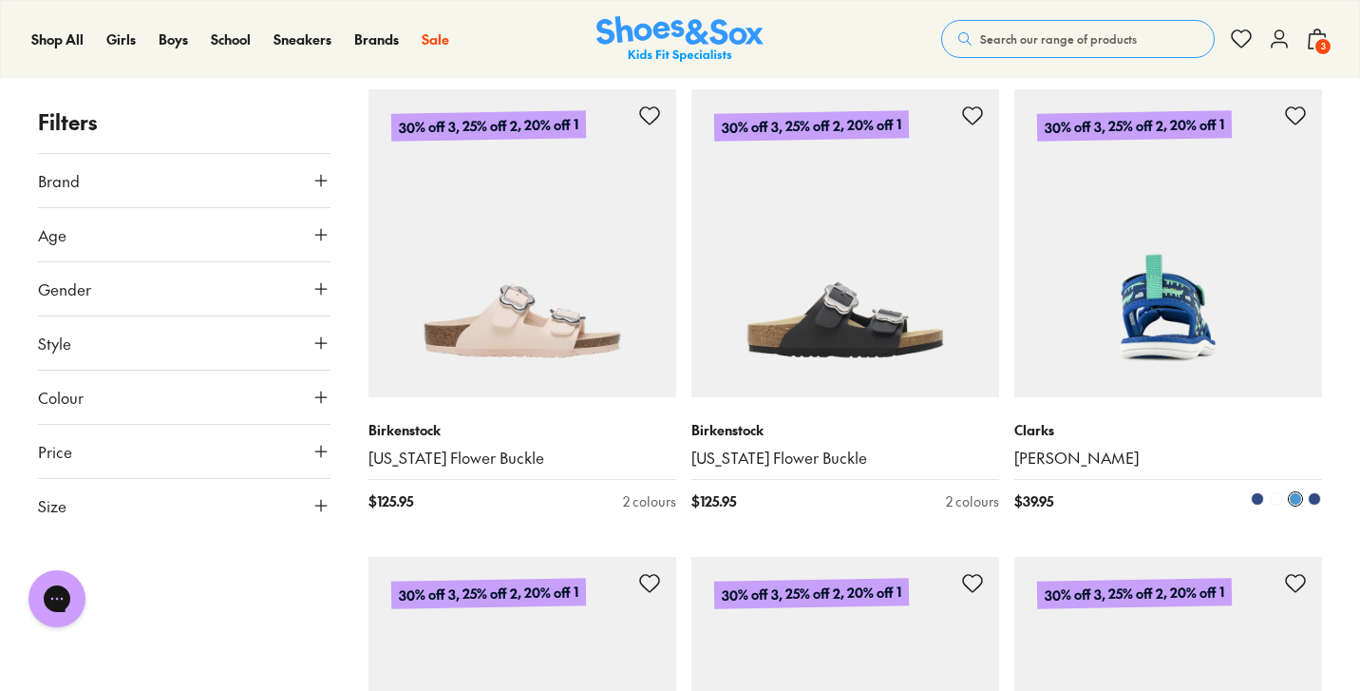
click at [1200, 331] on img at bounding box center [1168, 243] width 308 height 308
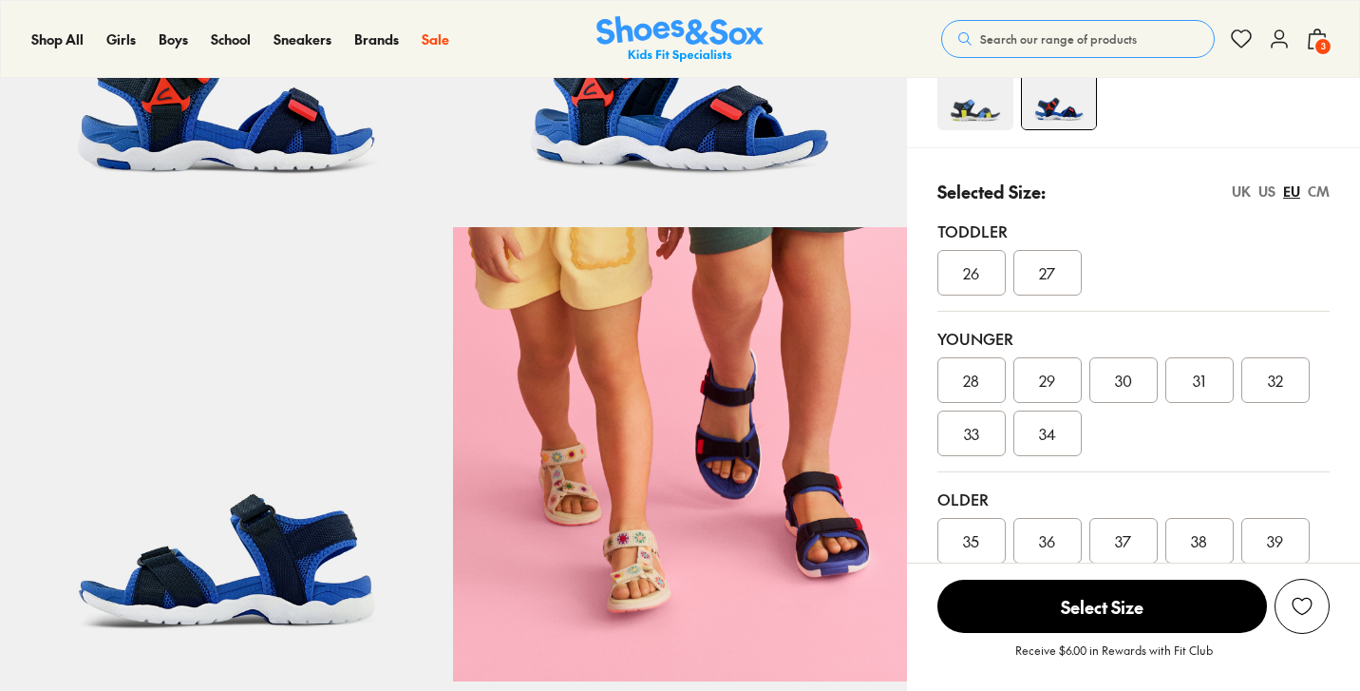
scroll to position [342, 0]
click at [1270, 191] on div "US" at bounding box center [1267, 191] width 17 height 20
select select "*"
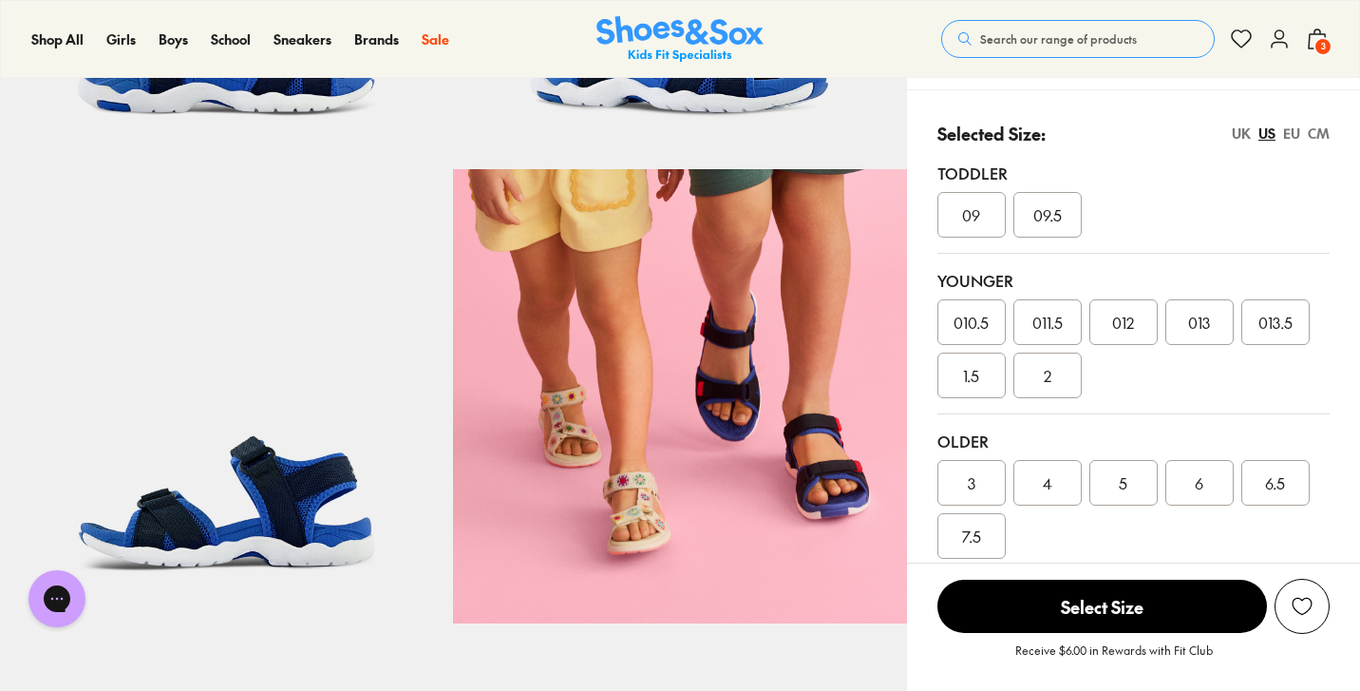
scroll to position [417, 0]
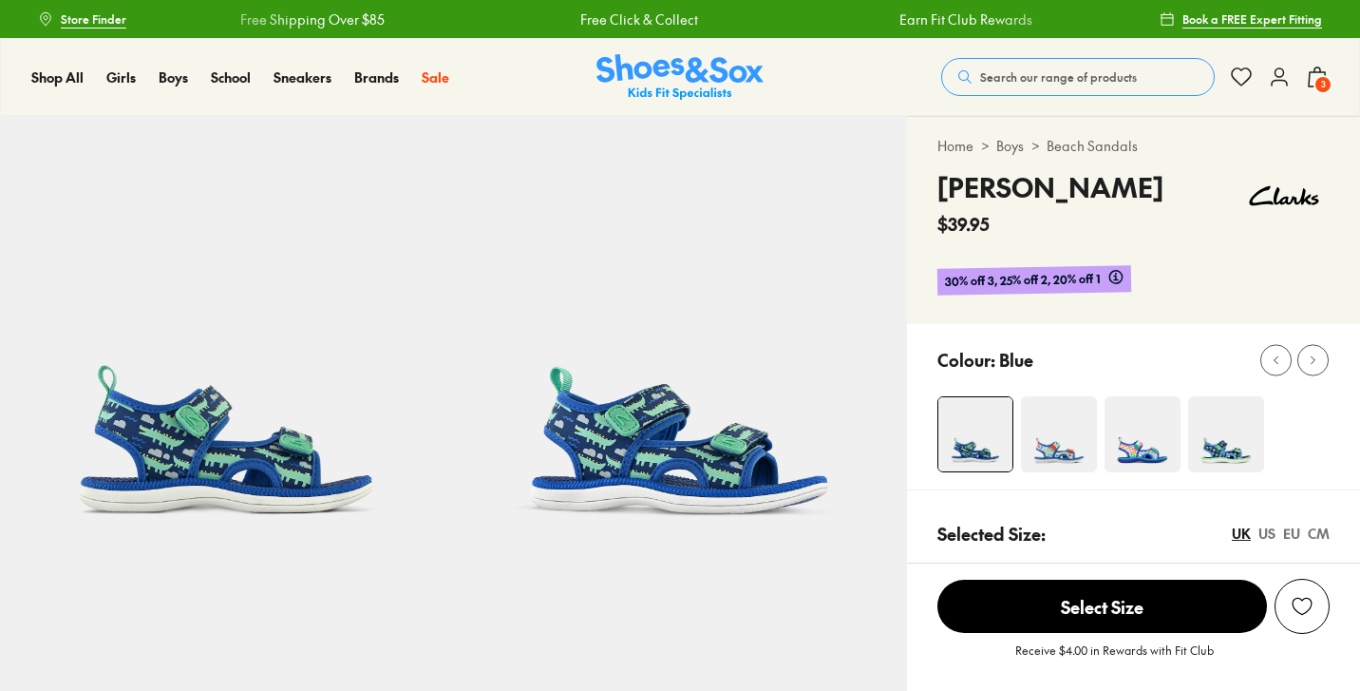
select select "*"
click at [1320, 83] on span "3" at bounding box center [1323, 84] width 19 height 19
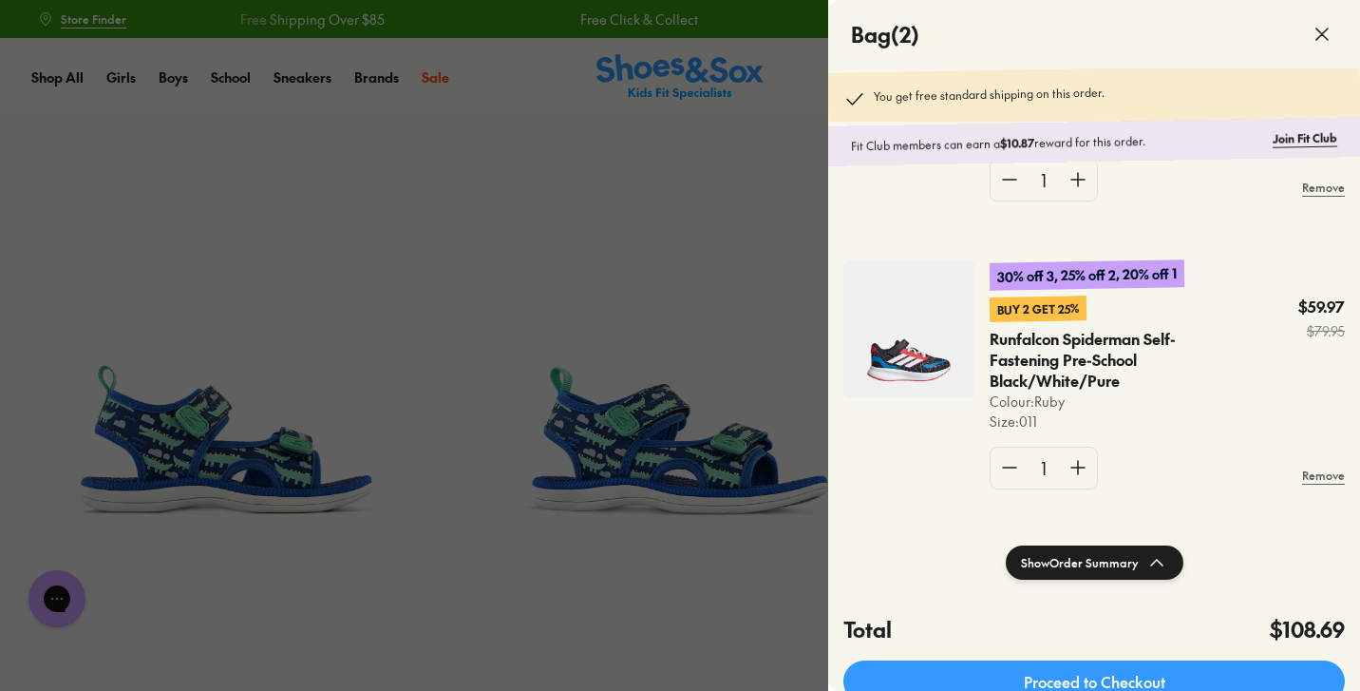
click at [1324, 28] on icon at bounding box center [1322, 34] width 23 height 23
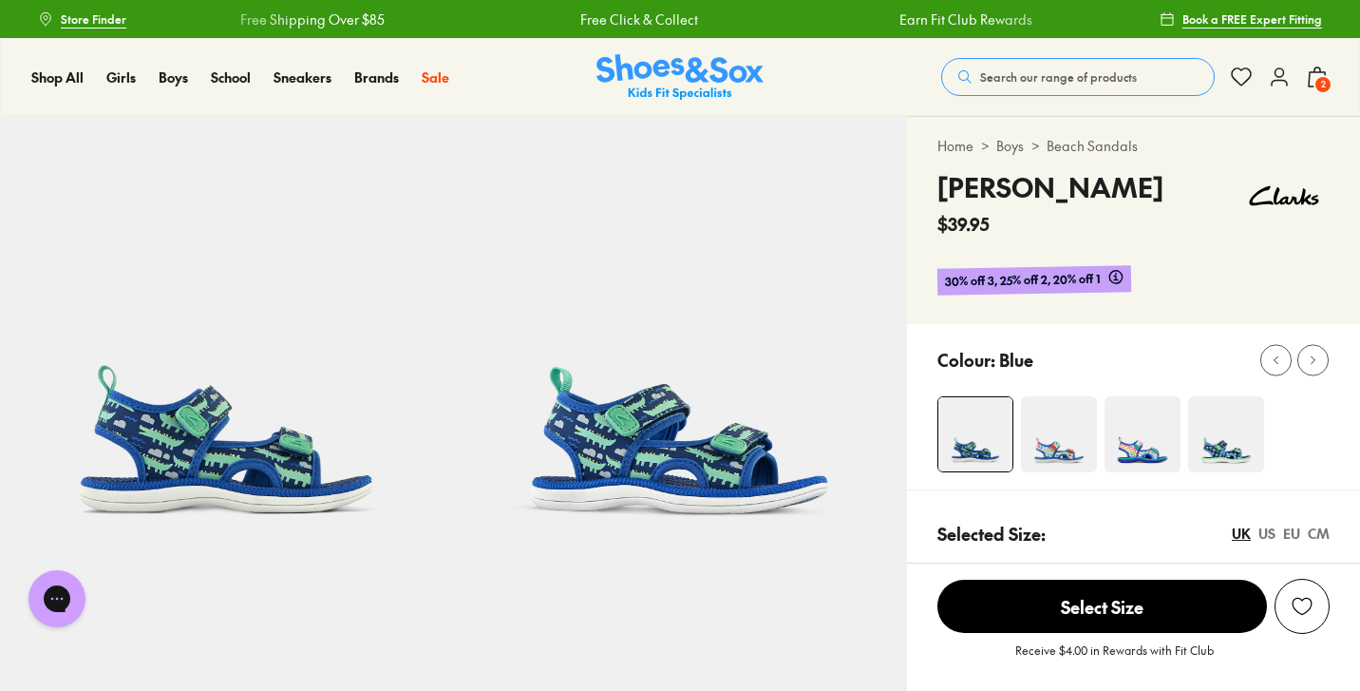
click at [1278, 68] on use at bounding box center [1279, 76] width 15 height 17
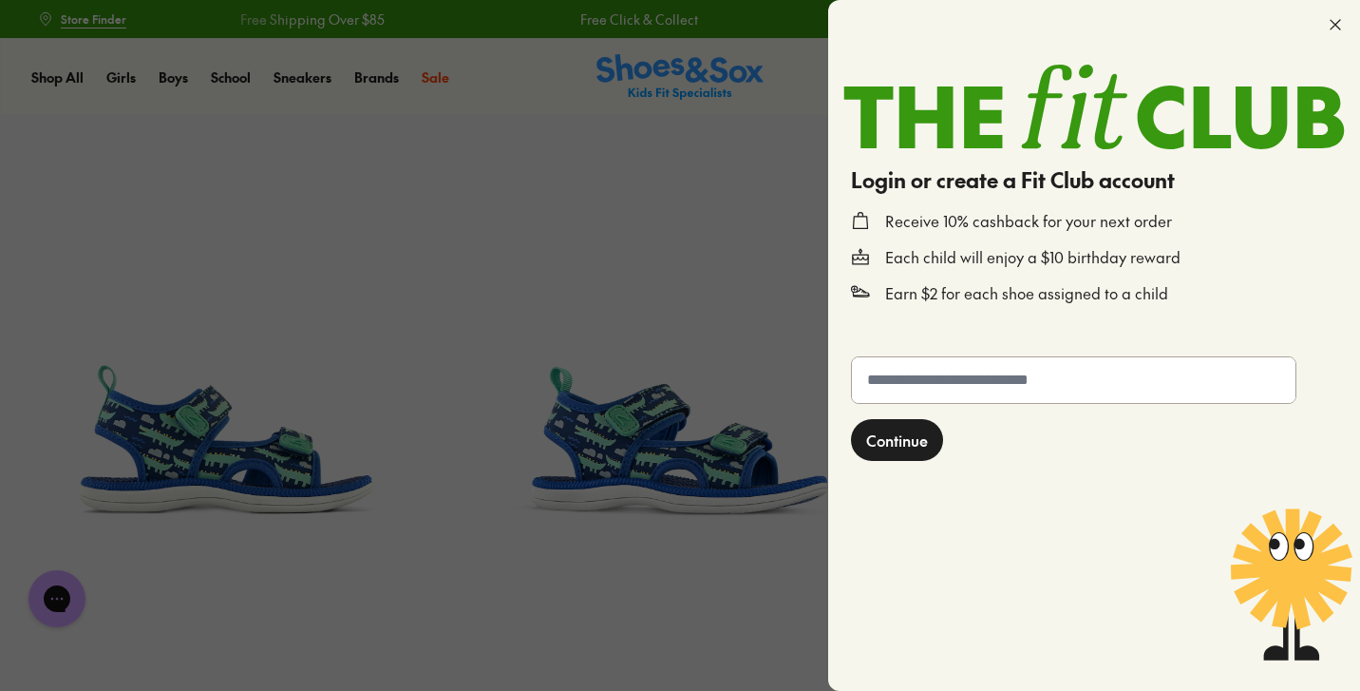
click at [1338, 24] on icon at bounding box center [1335, 24] width 19 height 19
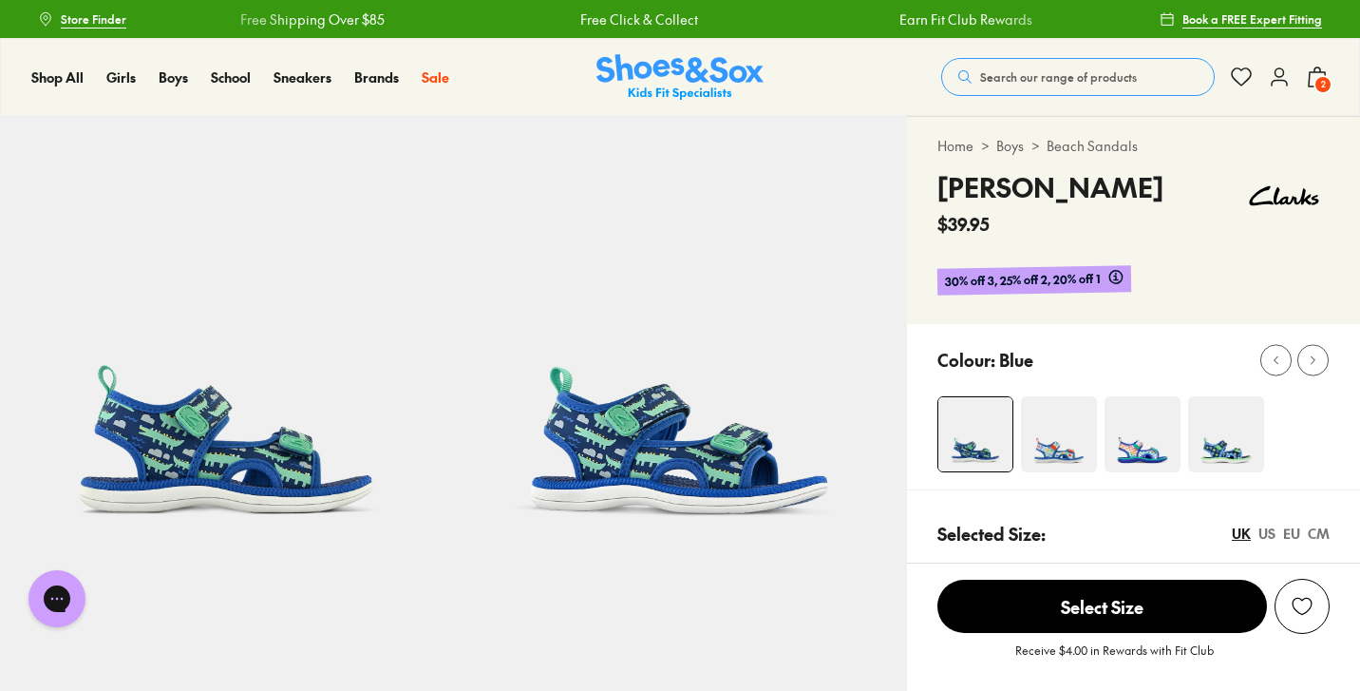
click at [1280, 77] on use at bounding box center [1279, 76] width 15 height 17
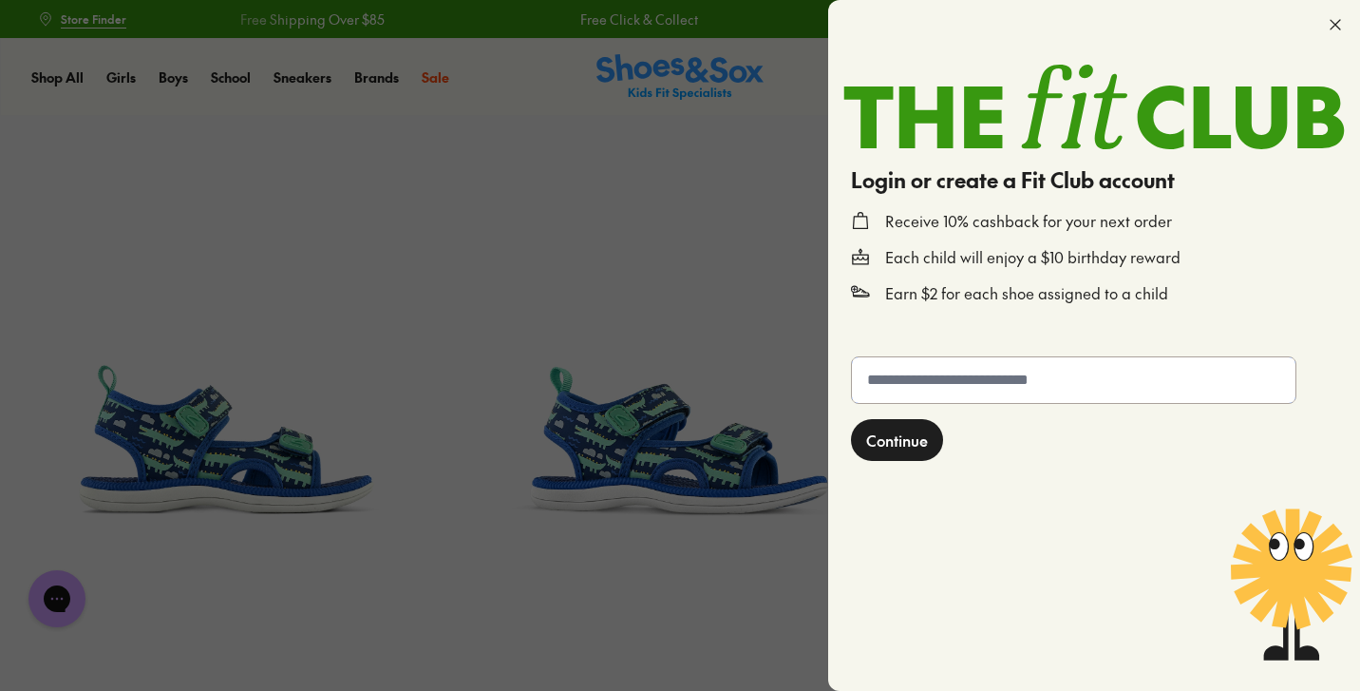
click at [1022, 365] on input "text" at bounding box center [1074, 380] width 444 height 46
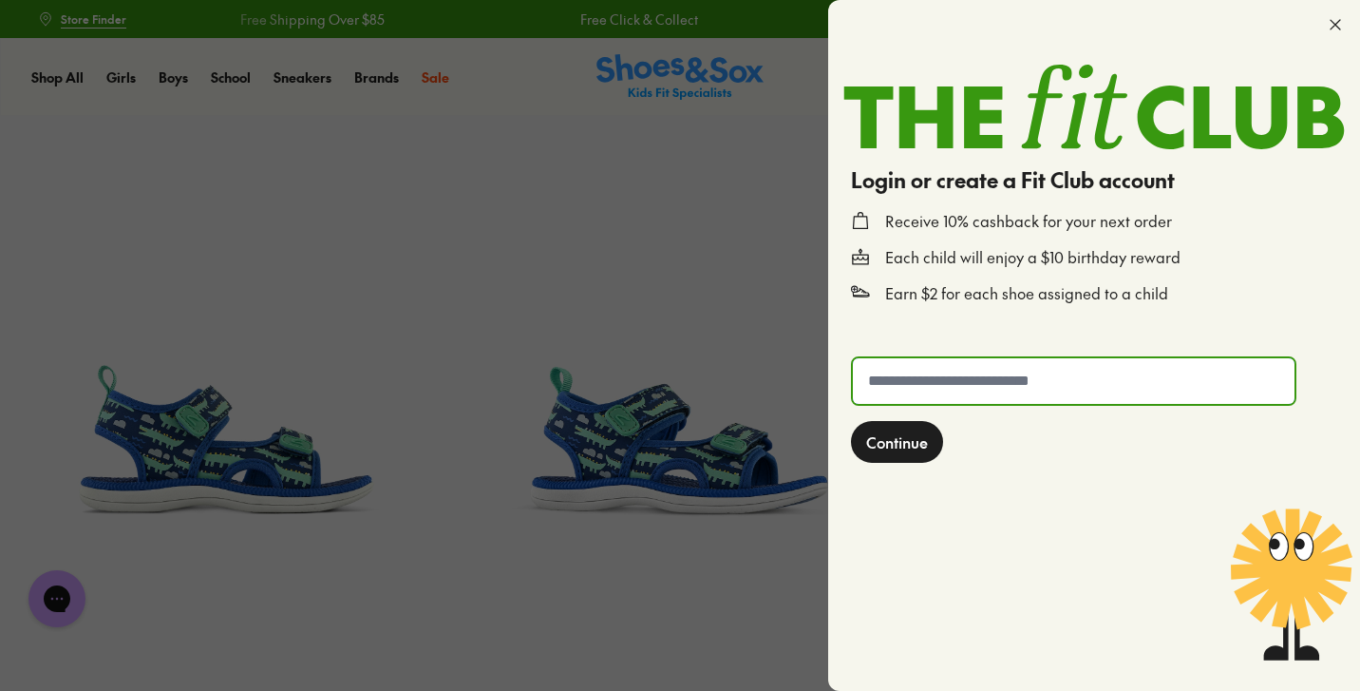
type input "**********"
click at [897, 443] on button "Continue" at bounding box center [897, 442] width 92 height 42
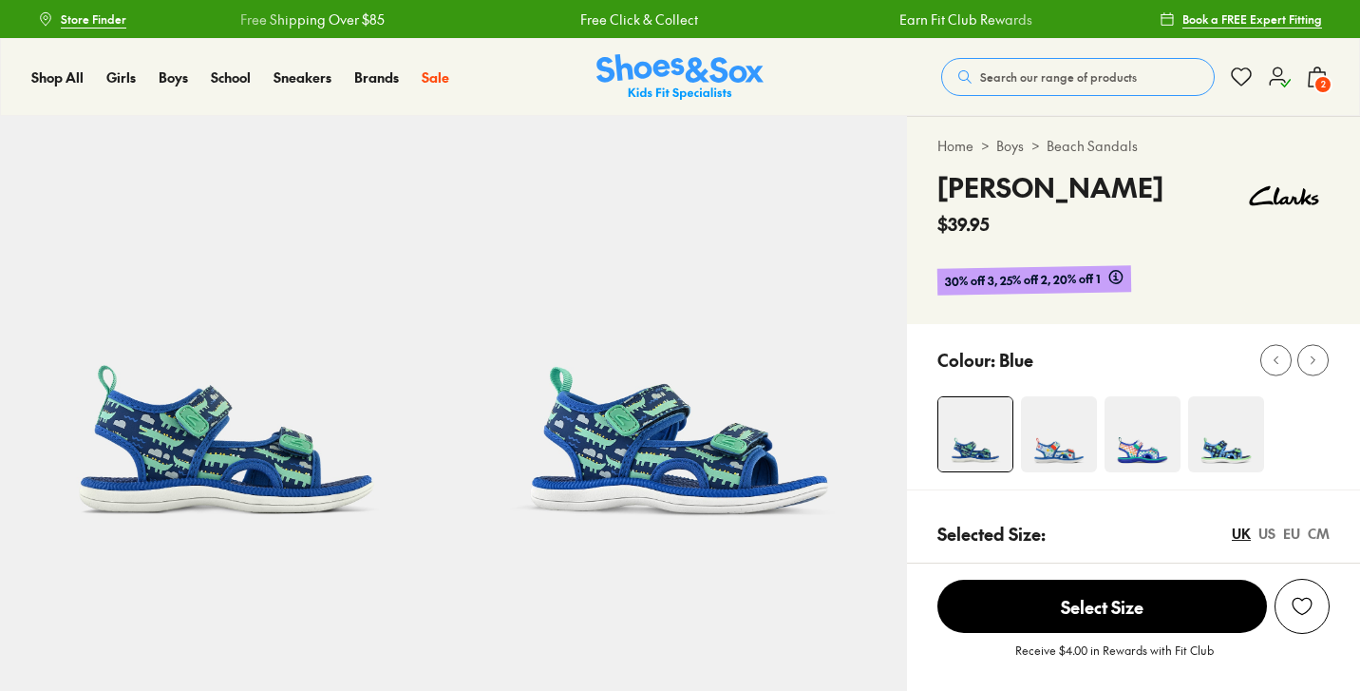
click at [1315, 80] on span "2" at bounding box center [1323, 84] width 19 height 19
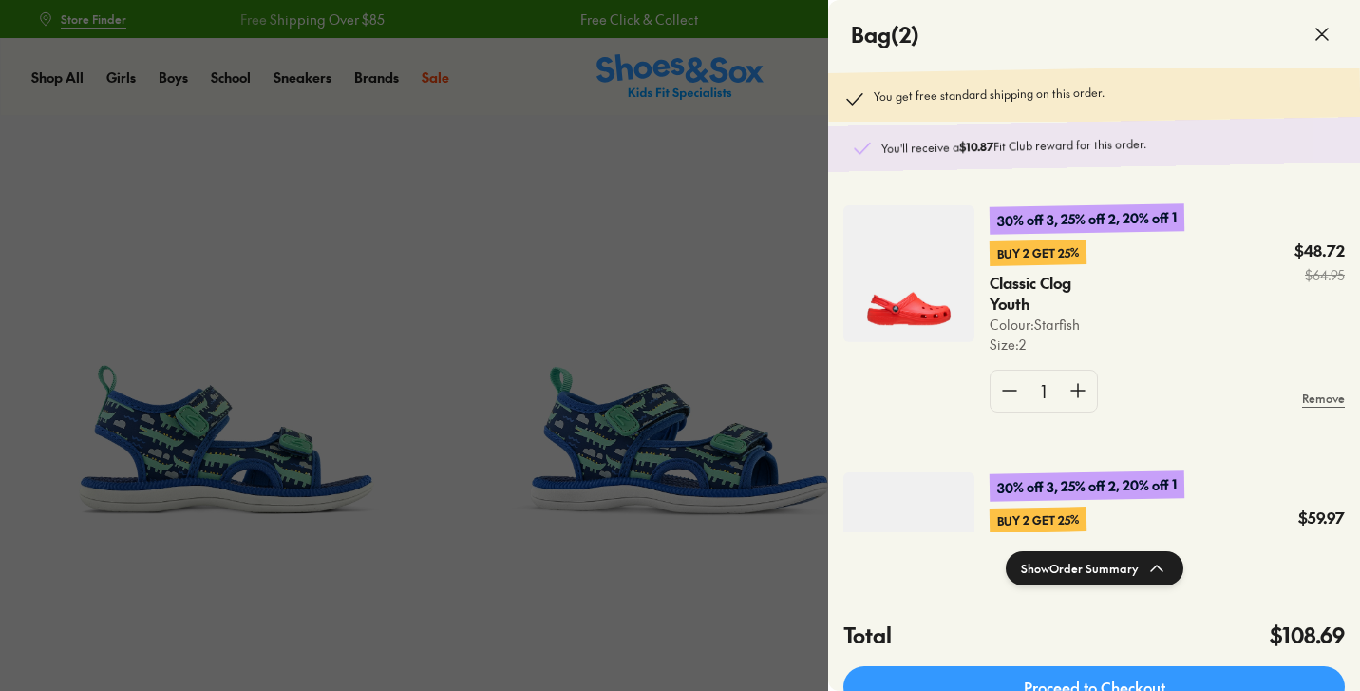
select select "*"
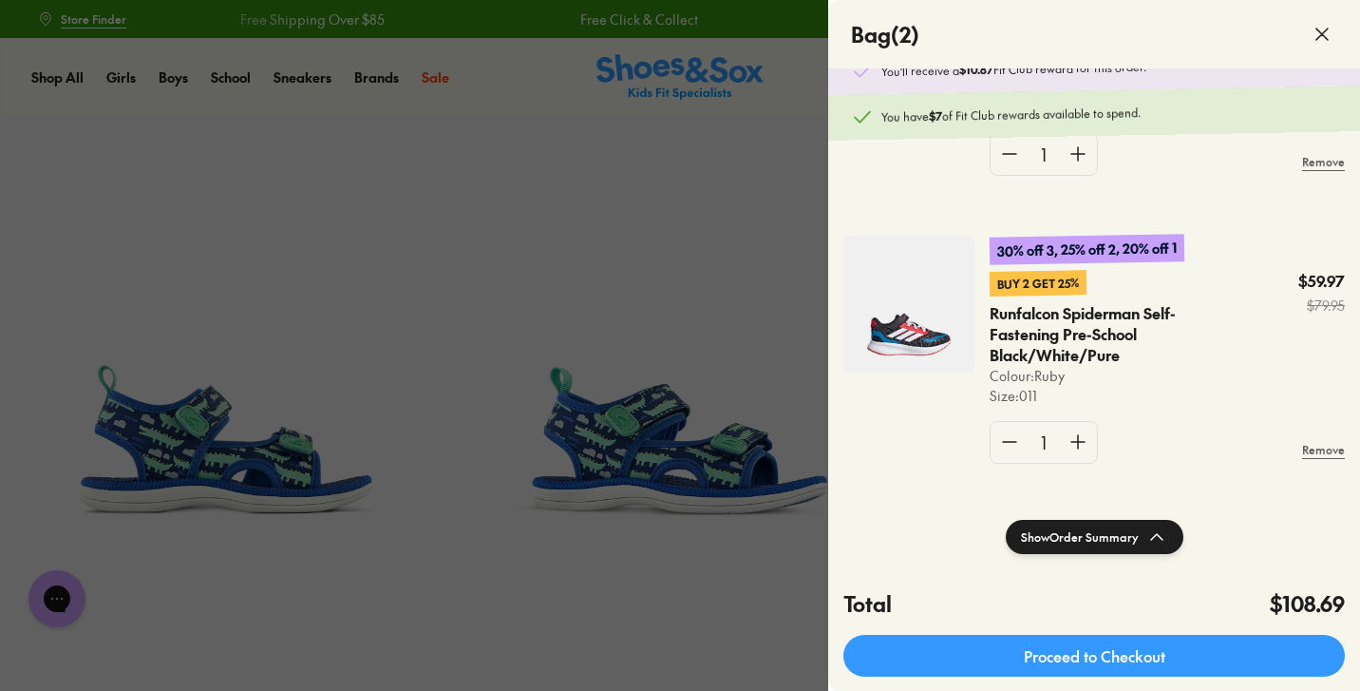
scroll to position [84, 0]
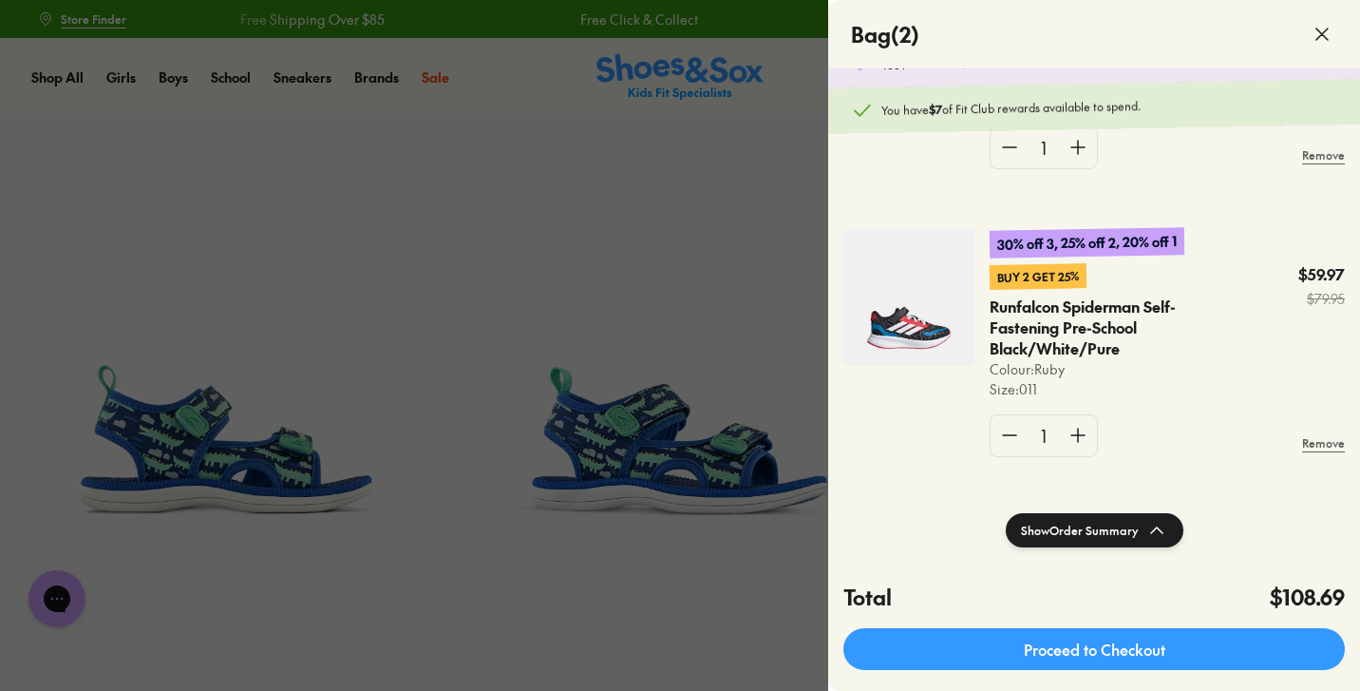
click at [1086, 312] on p "Runfalcon Spiderman Self-Fastening Pre-School Black/White/Pure" at bounding box center [1113, 327] width 247 height 63
click at [920, 308] on img at bounding box center [908, 297] width 131 height 137
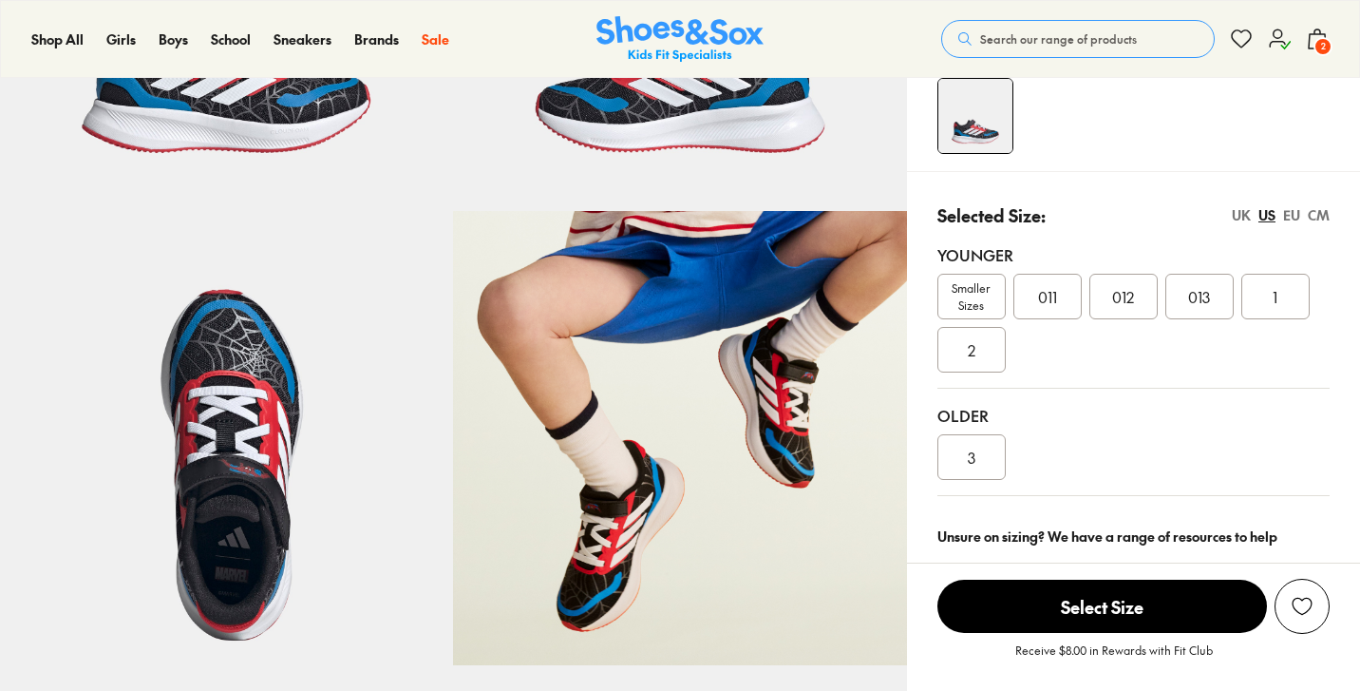
scroll to position [358, 0]
select select "*"
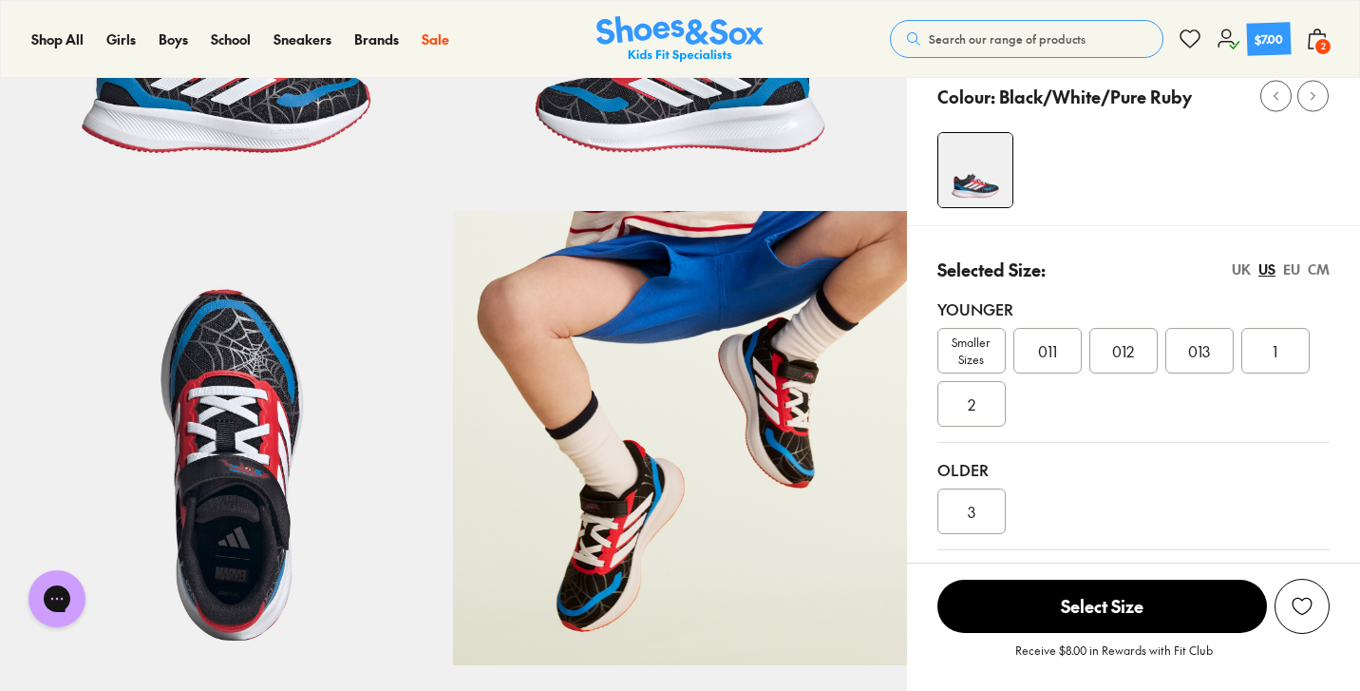
scroll to position [0, 0]
click at [1297, 270] on div "EU" at bounding box center [1291, 269] width 17 height 20
click at [1121, 437] on div "Younger Smaller Sizes 28.5 30 31 32 33.5" at bounding box center [1133, 362] width 392 height 161
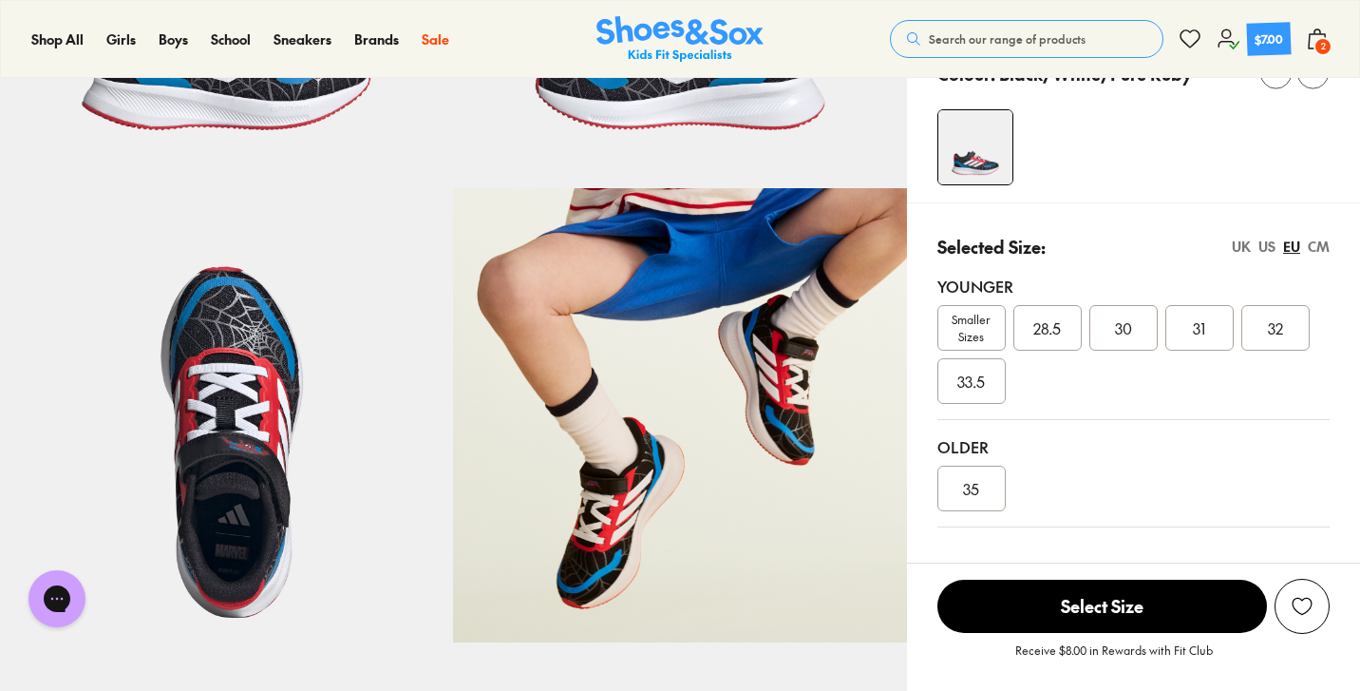
scroll to position [383, 0]
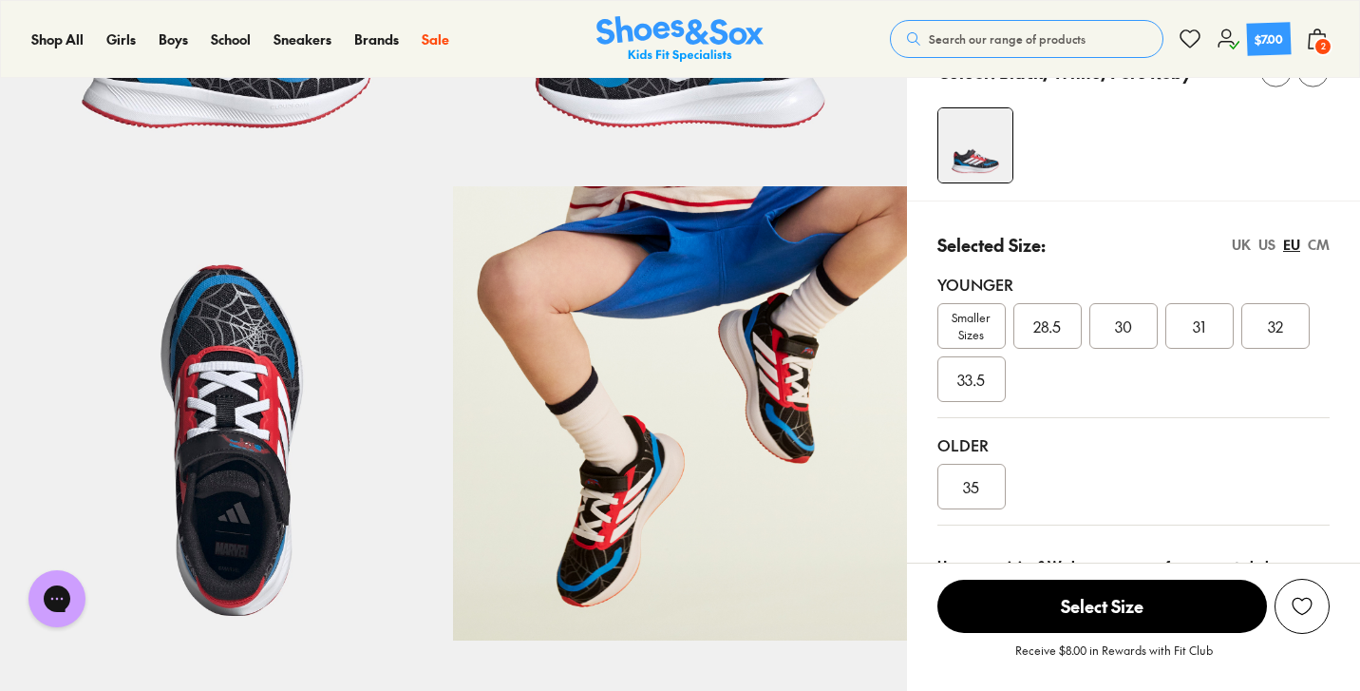
click at [1321, 45] on span "2" at bounding box center [1323, 46] width 19 height 19
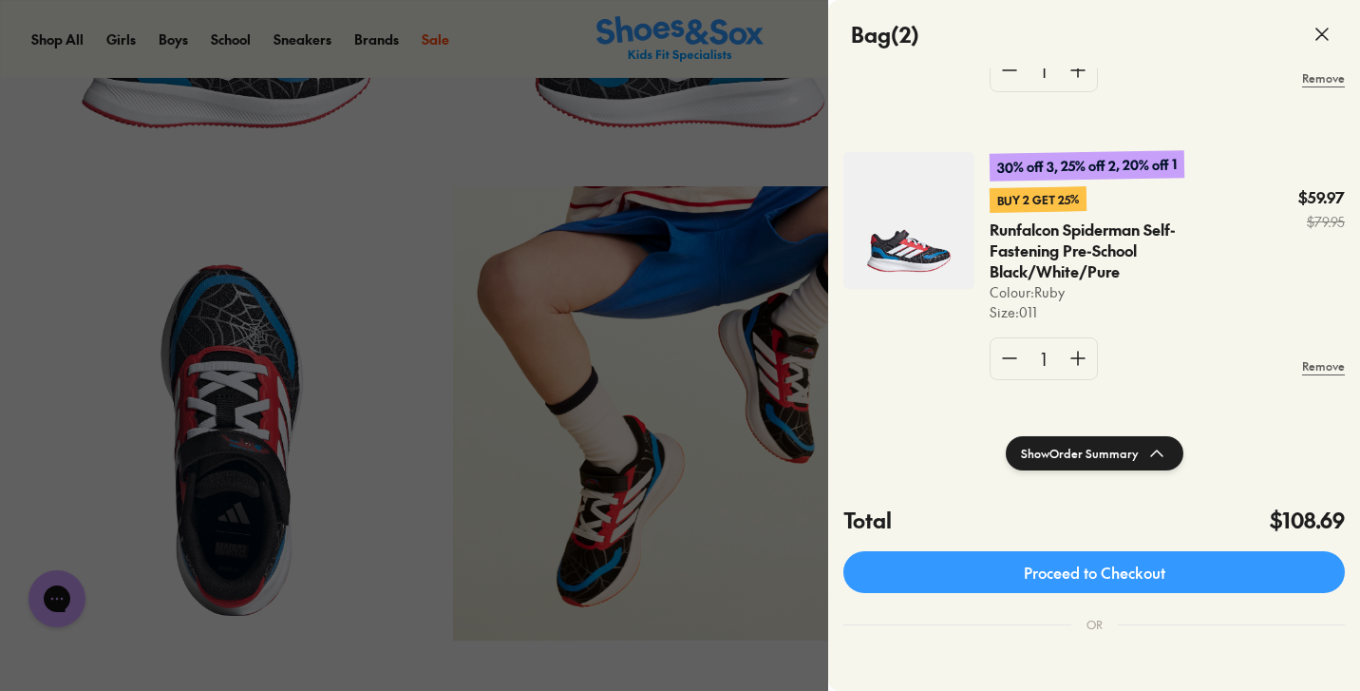
scroll to position [164, 0]
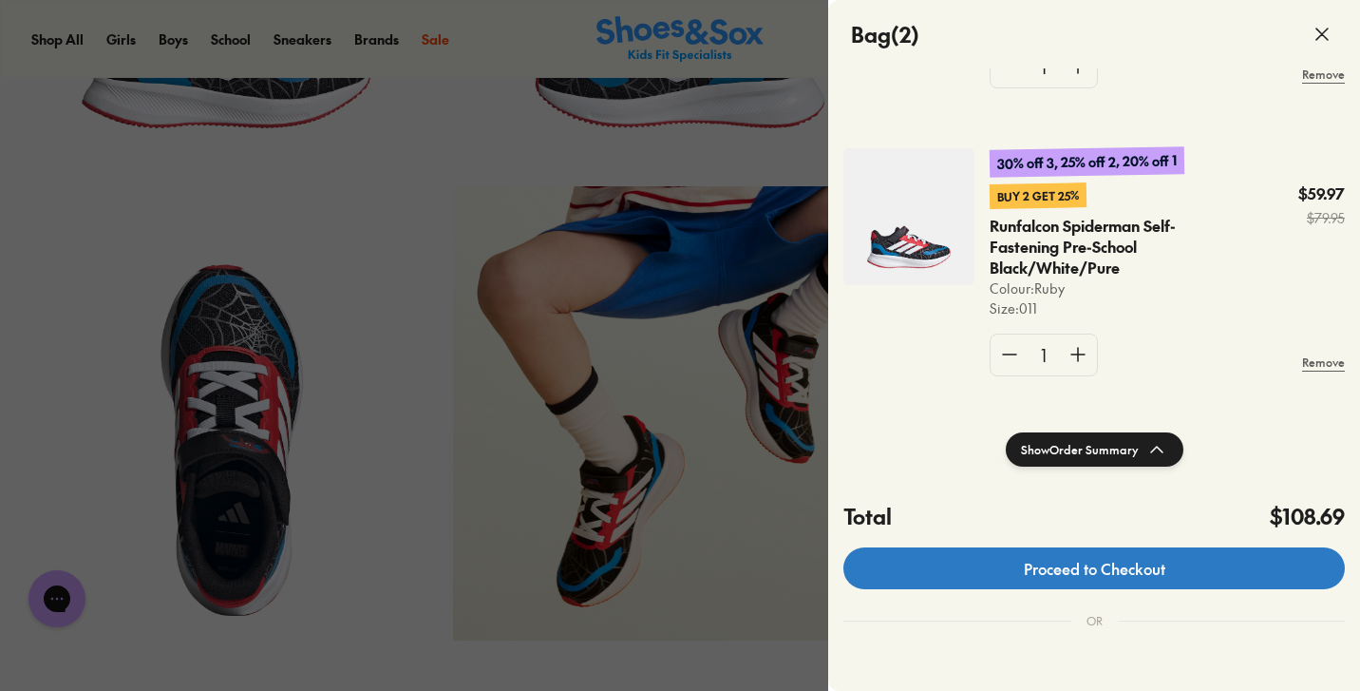
click at [1094, 573] on link "Proceed to Checkout" at bounding box center [1094, 568] width 502 height 42
